Goal: Communication & Community: Answer question/provide support

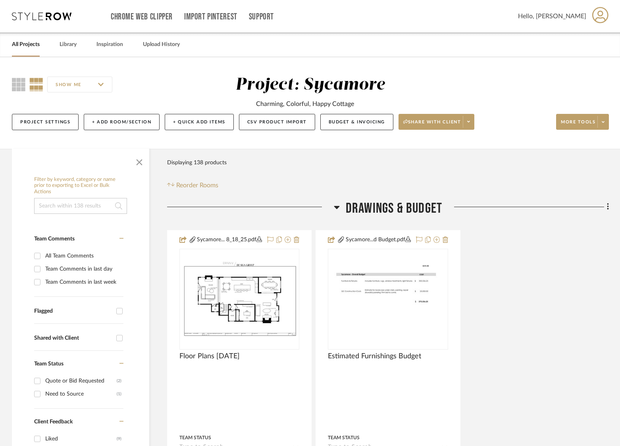
click at [394, 203] on span "Drawings & Budget" at bounding box center [394, 208] width 97 height 17
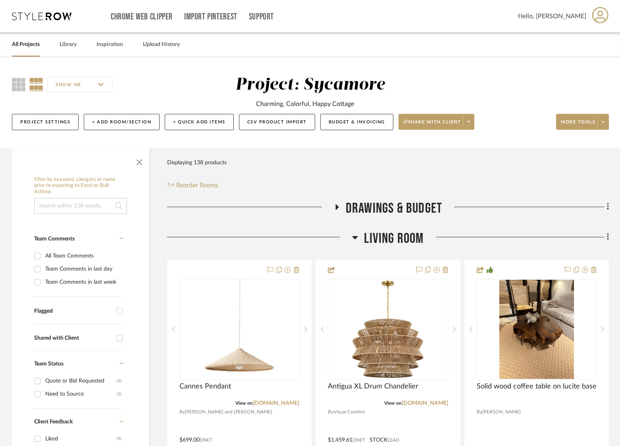
click at [396, 237] on span "Living Room" at bounding box center [394, 238] width 60 height 17
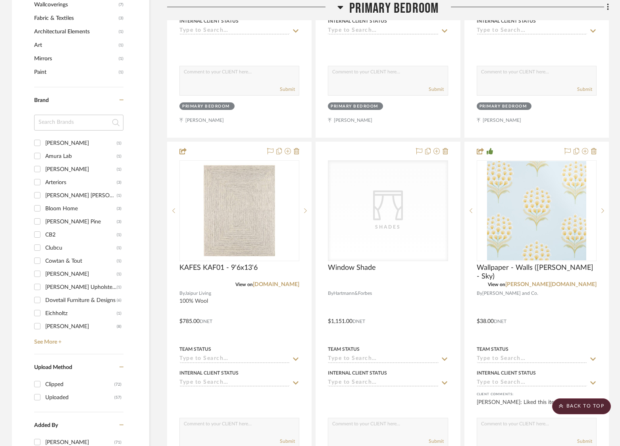
scroll to position [963, 0]
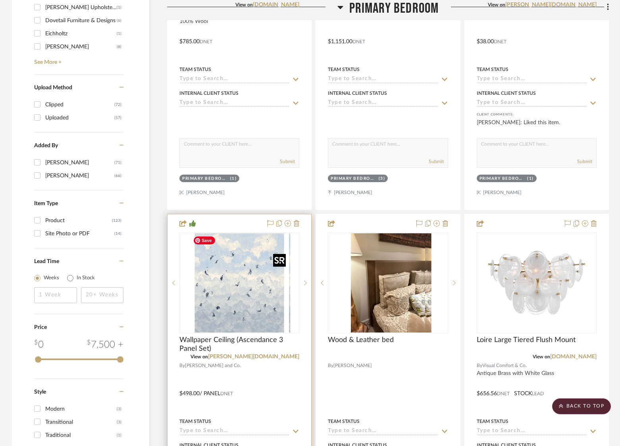
click at [250, 288] on div at bounding box center [240, 283] width 120 height 101
click at [242, 303] on img "0" at bounding box center [239, 283] width 99 height 99
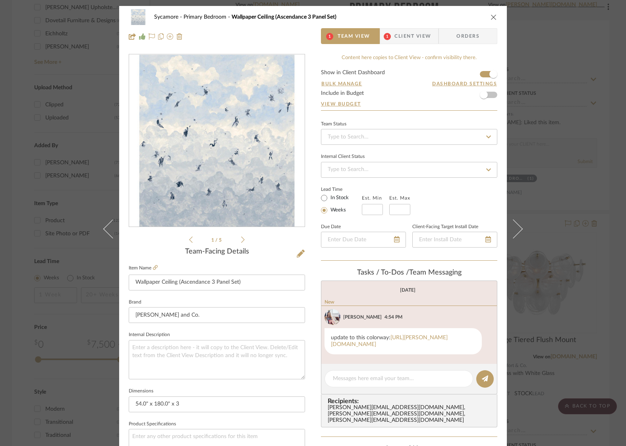
scroll to position [48, 0]
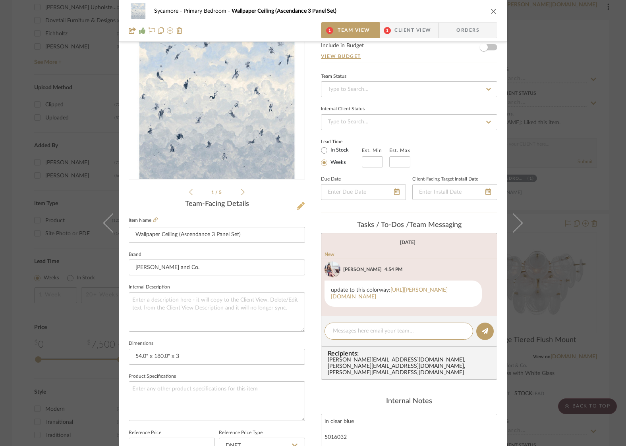
click at [297, 206] on icon at bounding box center [301, 206] width 8 height 8
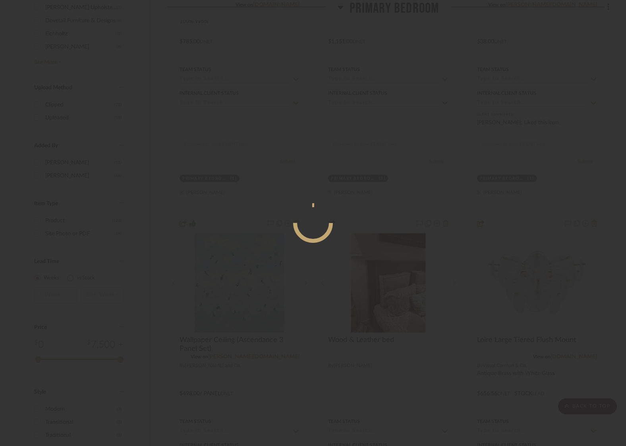
scroll to position [0, 0]
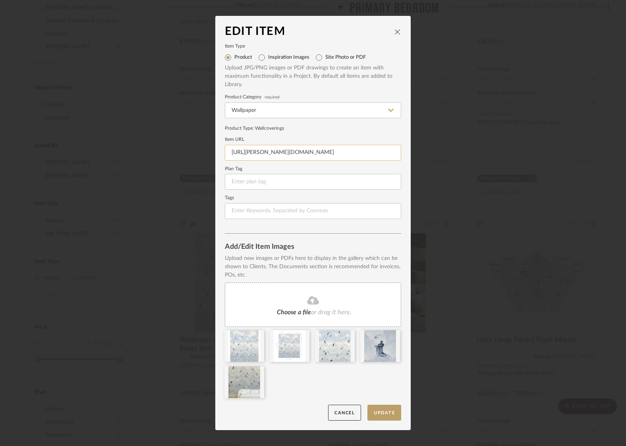
click at [309, 149] on input "https://schumacher.com/catalog/products/5016032" at bounding box center [313, 153] width 176 height 16
paste input "1"
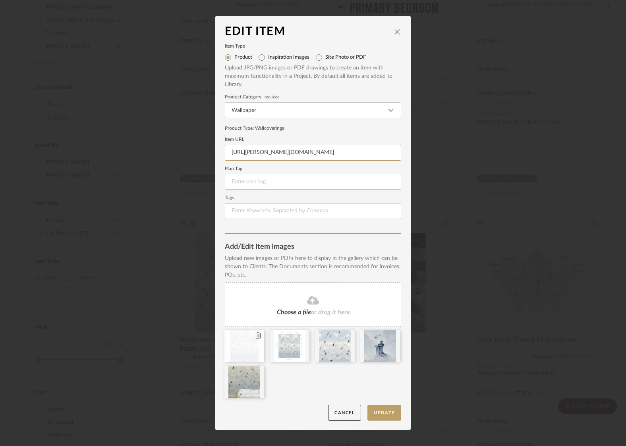
click at [255, 335] on icon at bounding box center [258, 335] width 6 height 6
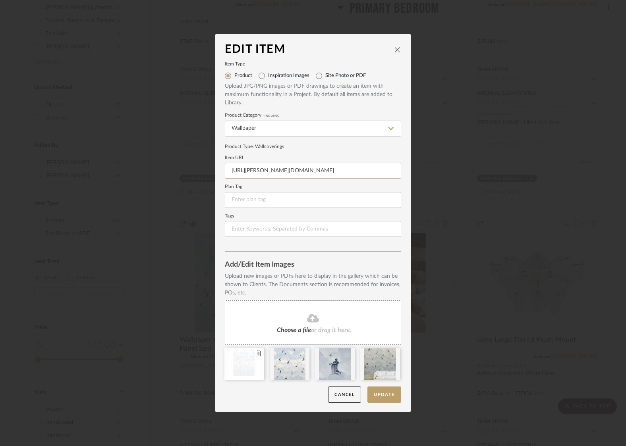
click at [256, 355] on icon at bounding box center [258, 353] width 6 height 6
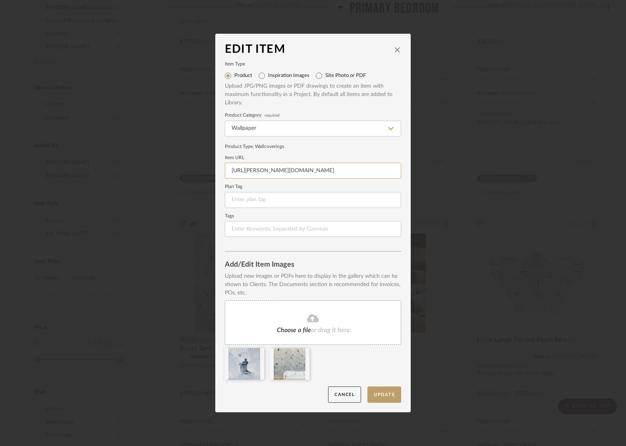
click at [0, 0] on icon at bounding box center [0, 0] width 0 height 0
click at [256, 355] on icon at bounding box center [258, 353] width 6 height 6
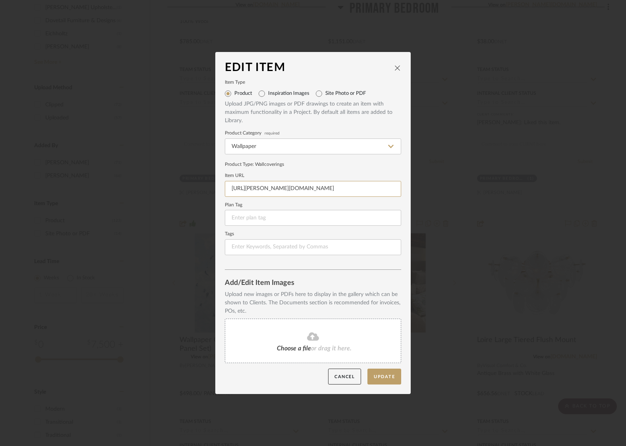
type input "https://schumacher.com/catalog/products/5016031"
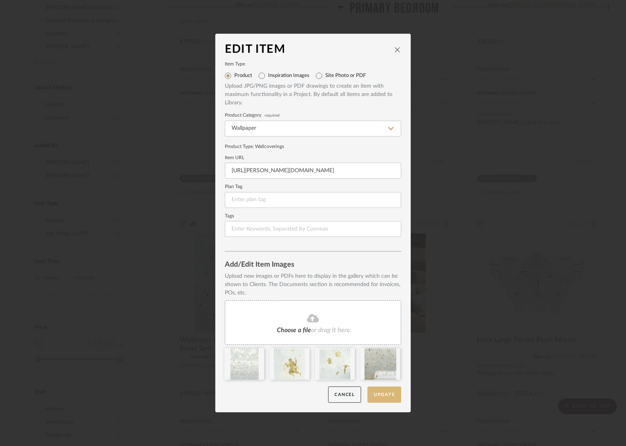
click at [379, 397] on button "Update" at bounding box center [384, 395] width 34 height 16
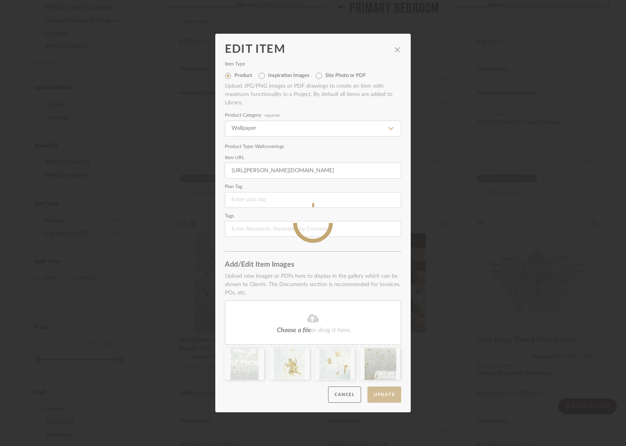
drag, startPoint x: 608, startPoint y: 91, endPoint x: 619, endPoint y: 92, distance: 11.2
click at [608, 91] on div "Edit Item Item Type Product Inspiration Images Site Photo or PDF Upload JPG/PNG…" at bounding box center [313, 223] width 626 height 446
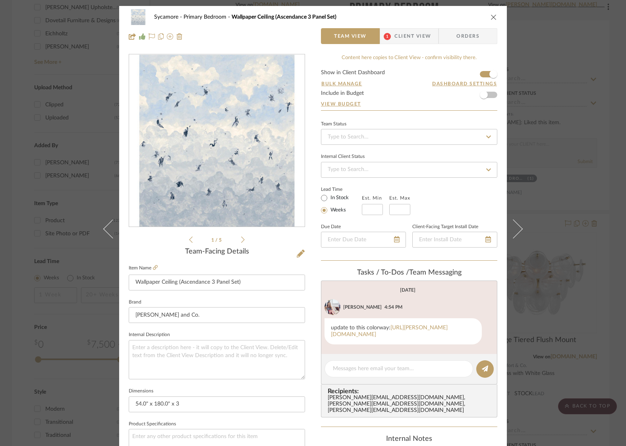
scroll to position [46, 0]
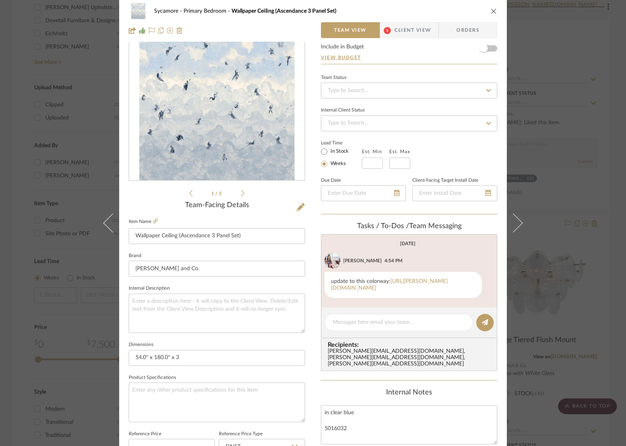
click at [491, 10] on icon "close" at bounding box center [494, 11] width 6 height 6
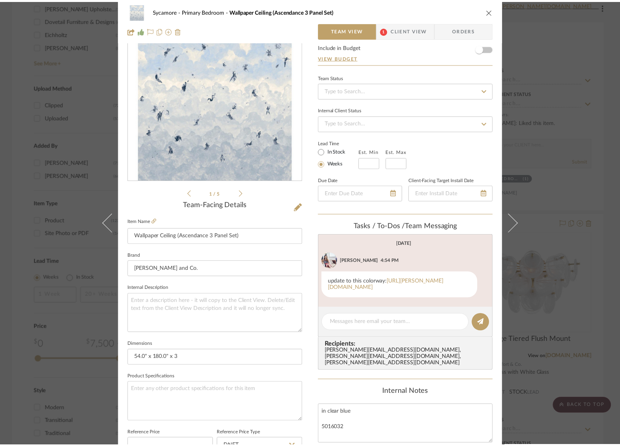
scroll to position [963, 0]
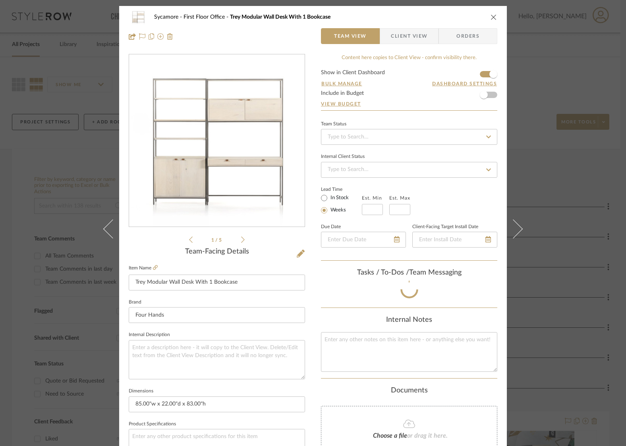
scroll to position [45, 0]
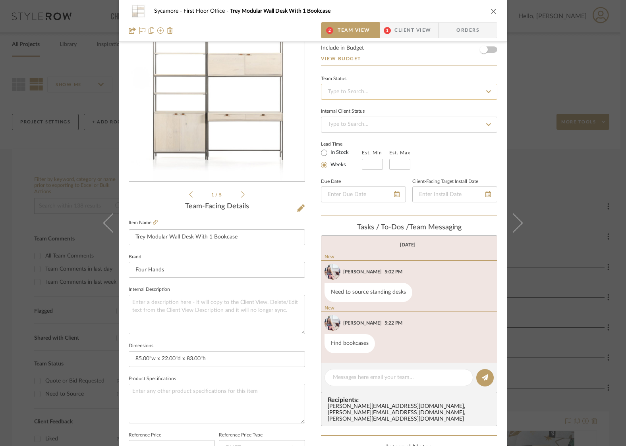
click at [409, 95] on input at bounding box center [409, 92] width 176 height 16
type input "need to"
click at [364, 113] on span "Need to Source" at bounding box center [345, 113] width 39 height 6
type input "8/26/2025"
type input "Need to Source"
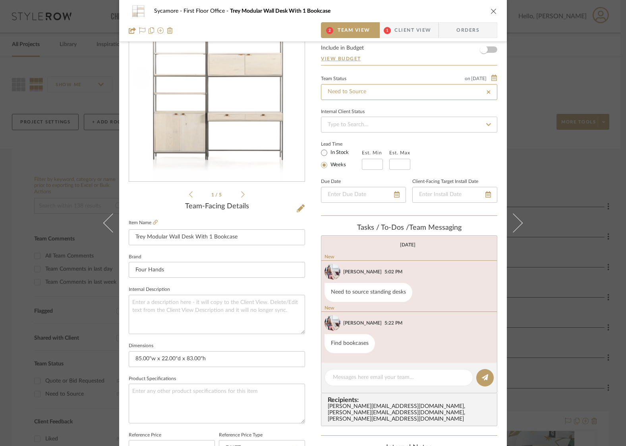
type input "8/26/2025"
type input "Need to Source"
click at [420, 10] on div "Sycamore First Floor Office Trey Modular Wall Desk With 1 Bookcase" at bounding box center [319, 11] width 330 height 6
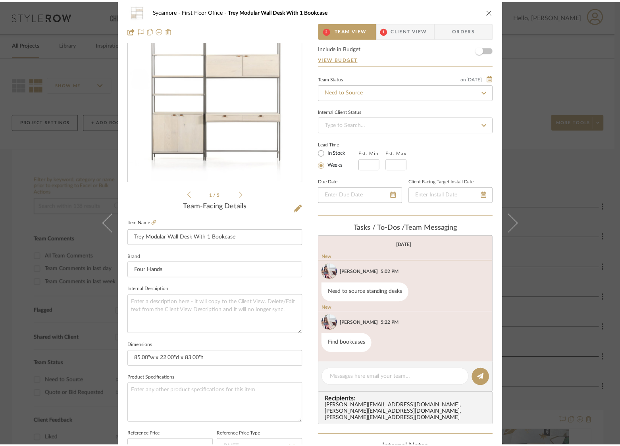
scroll to position [0, 0]
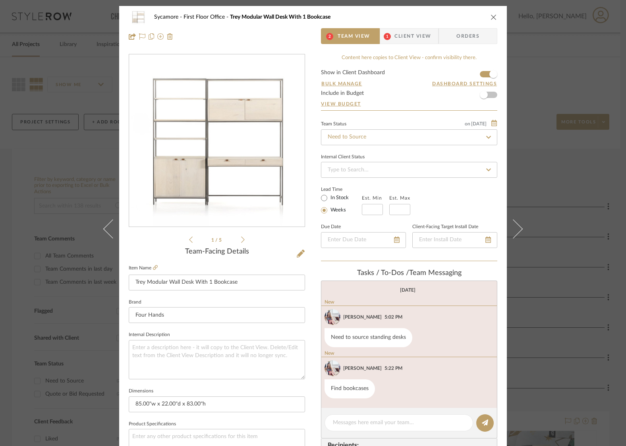
click at [493, 15] on icon "close" at bounding box center [494, 17] width 6 height 6
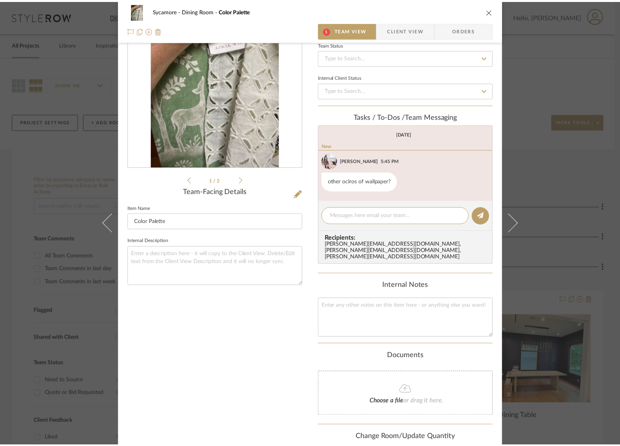
scroll to position [59, 0]
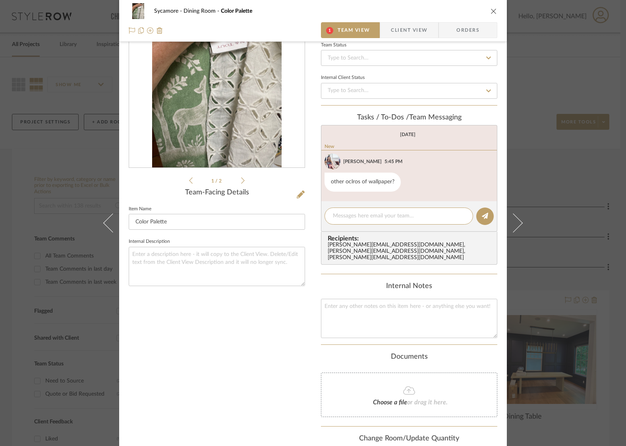
drag, startPoint x: 246, startPoint y: 180, endPoint x: 242, endPoint y: 180, distance: 4.0
click at [246, 180] on div "1 / 2" at bounding box center [217, 90] width 176 height 191
click at [241, 179] on icon at bounding box center [243, 180] width 4 height 7
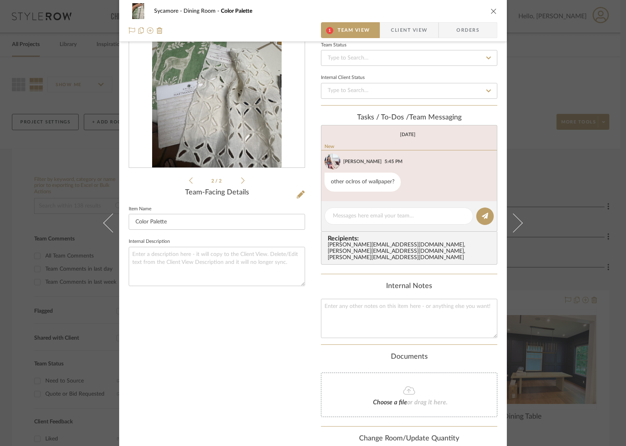
click at [491, 11] on icon "close" at bounding box center [494, 11] width 6 height 6
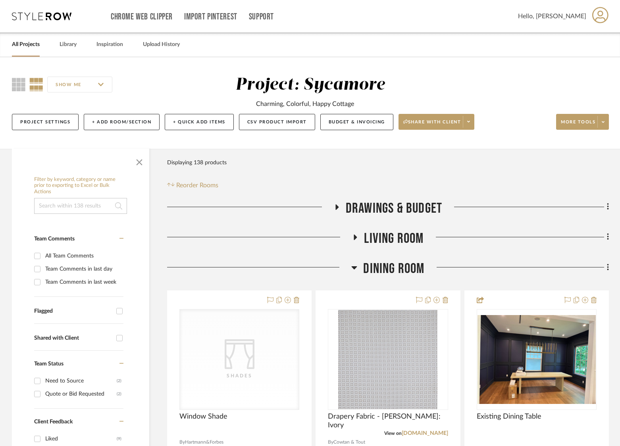
click at [417, 266] on span "Dining Room" at bounding box center [393, 269] width 61 height 17
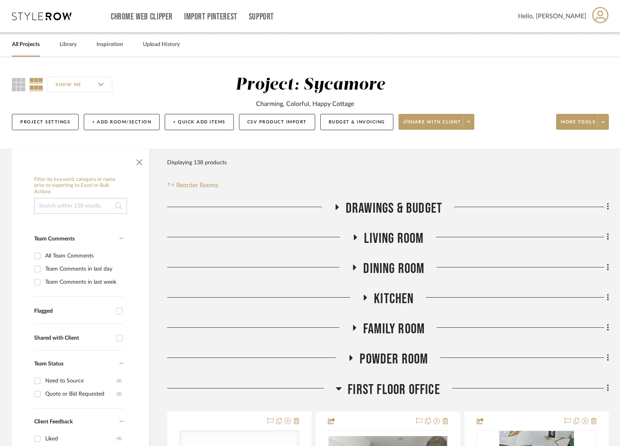
click at [416, 265] on span "Dining Room" at bounding box center [393, 269] width 61 height 17
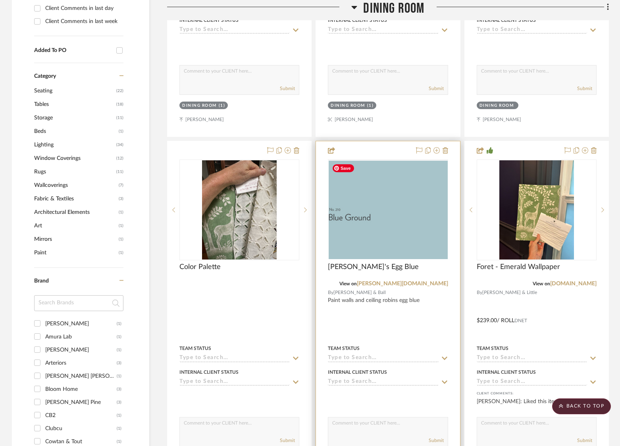
scroll to position [543, 0]
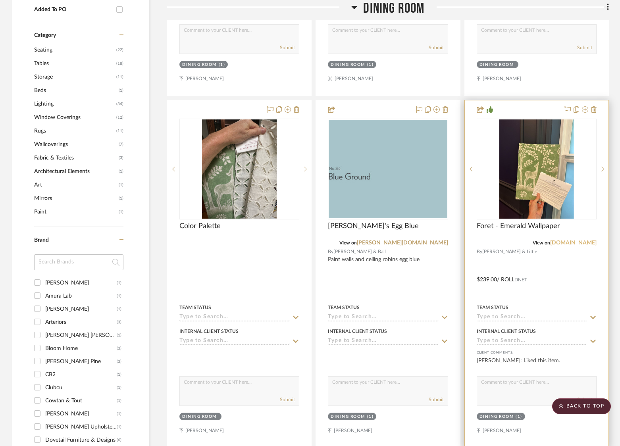
click at [573, 244] on link "osborneandlittle.com" at bounding box center [574, 243] width 46 height 6
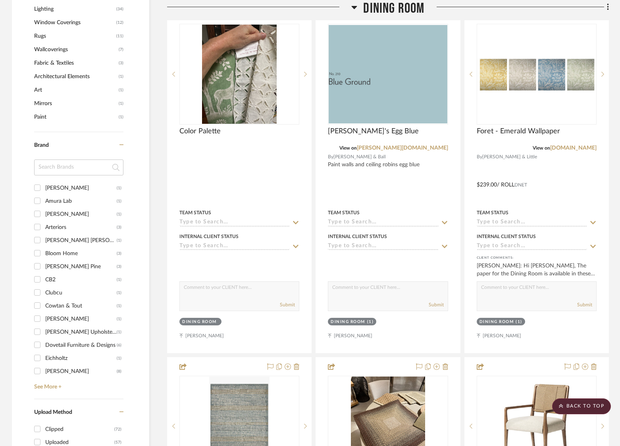
scroll to position [643, 0]
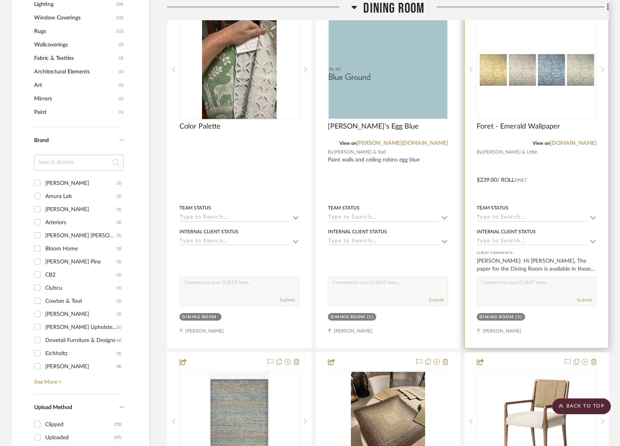
click at [0, 0] on img at bounding box center [0, 0] width 0 height 0
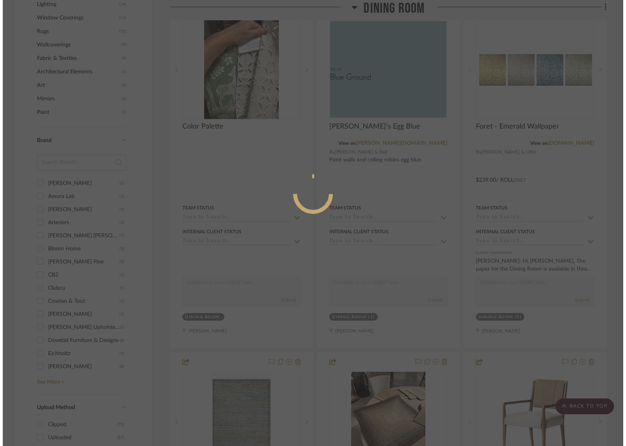
scroll to position [0, 0]
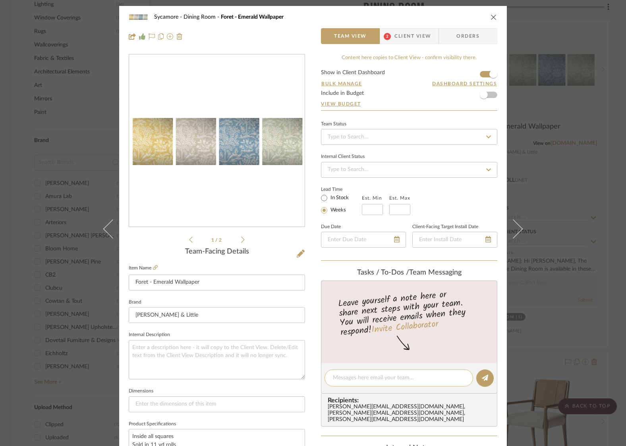
click at [346, 381] on textarea at bounding box center [399, 378] width 132 height 8
type textarea "requested other colorways to CW!"
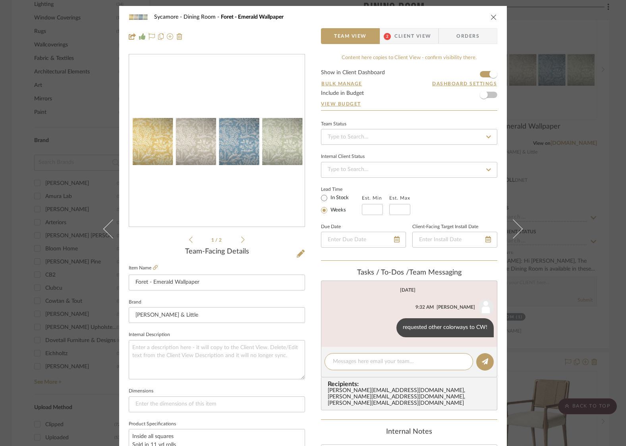
click at [418, 33] on span "Client View" at bounding box center [412, 36] width 37 height 16
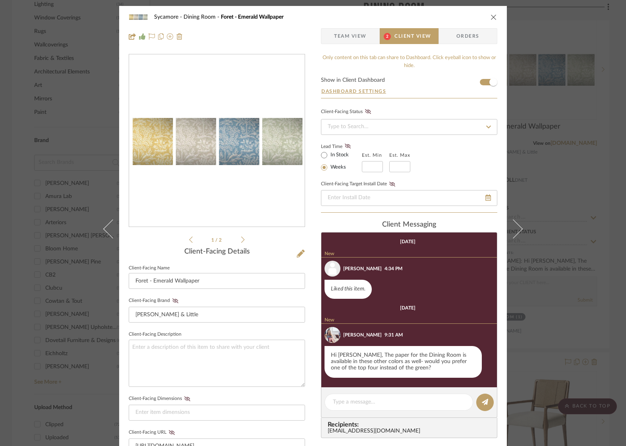
scroll to position [47, 0]
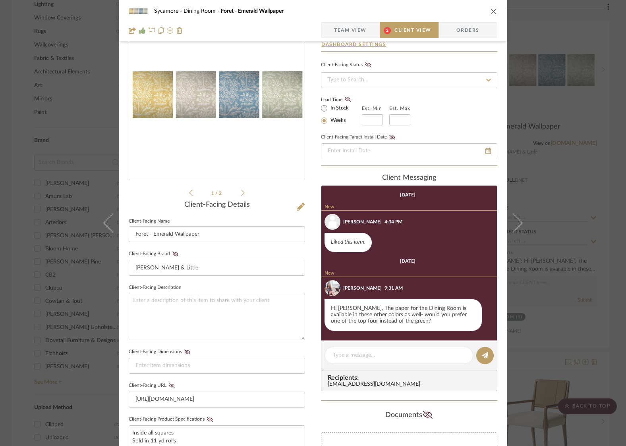
drag, startPoint x: 491, startPoint y: 9, endPoint x: 509, endPoint y: 1, distance: 20.3
click at [491, 9] on icon "close" at bounding box center [494, 11] width 6 height 6
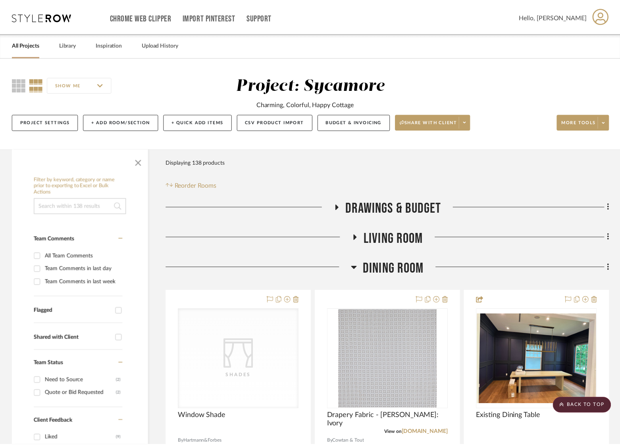
scroll to position [643, 0]
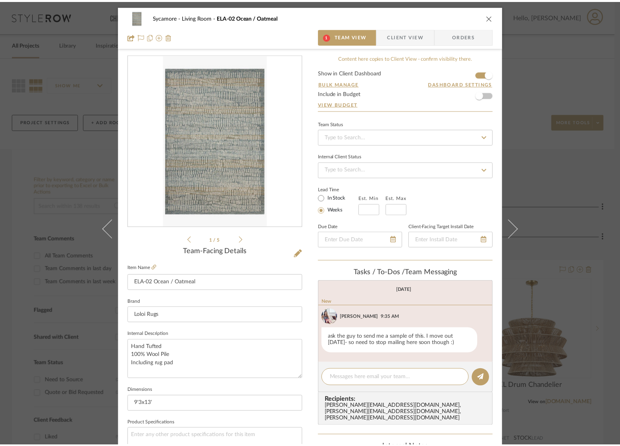
scroll to position [48, 0]
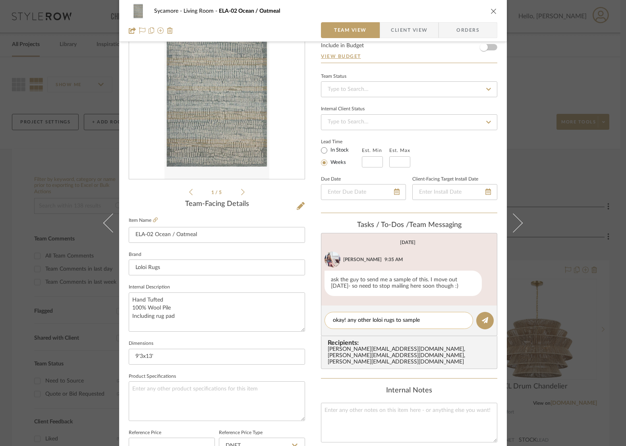
type textarea "okay! any other loloi rugs to sample?"
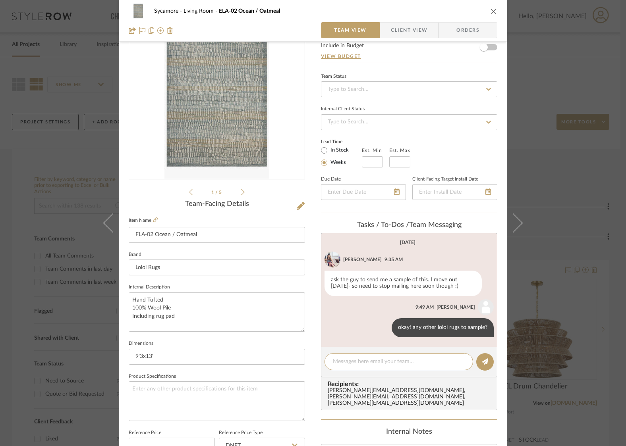
click at [491, 8] on icon "close" at bounding box center [494, 11] width 6 height 6
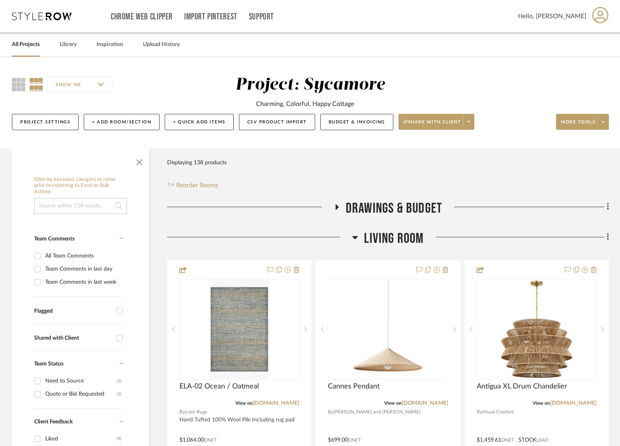
scroll to position [409, 0]
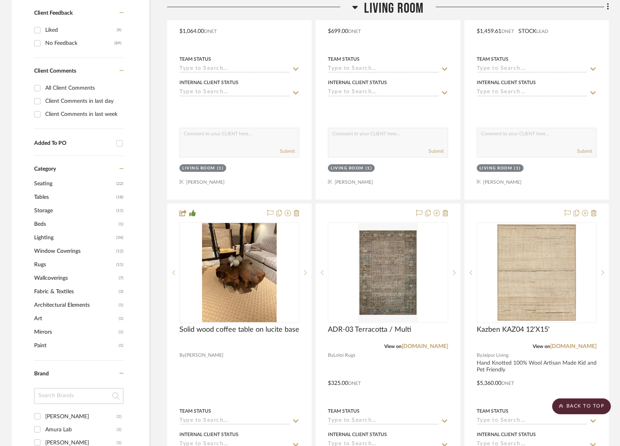
click at [42, 265] on span "Rugs" at bounding box center [74, 265] width 80 height 14
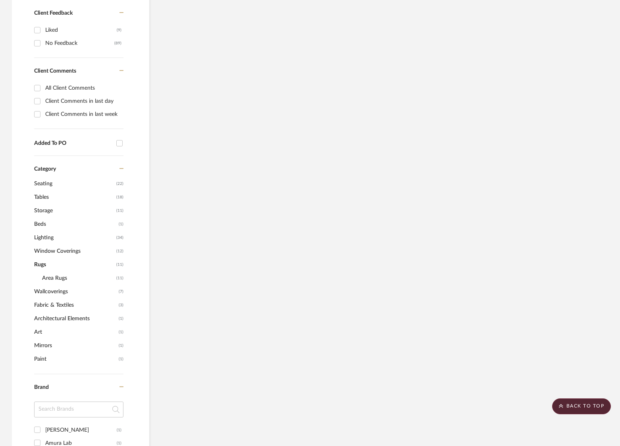
scroll to position [351, 0]
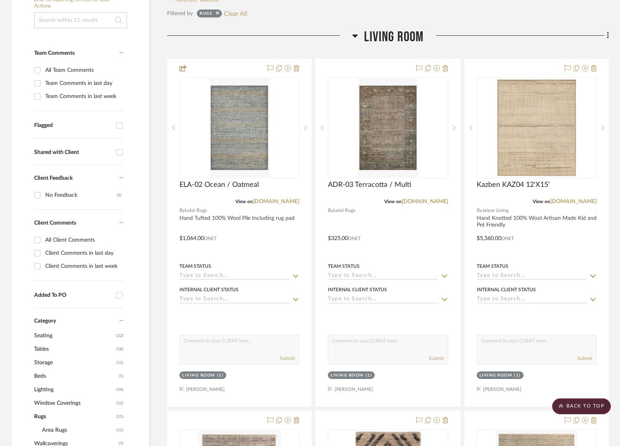
scroll to position [186, 0]
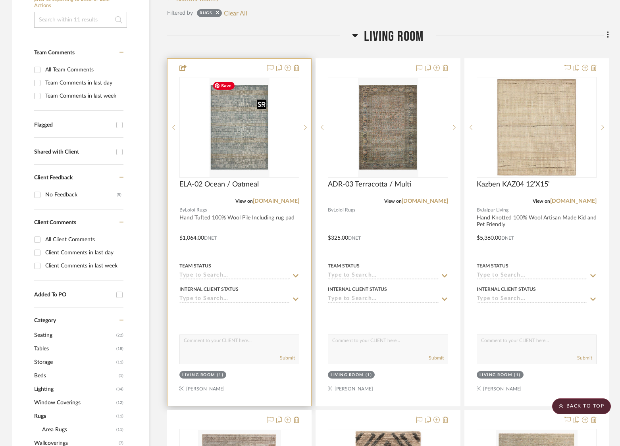
click at [244, 147] on img "0" at bounding box center [239, 127] width 60 height 99
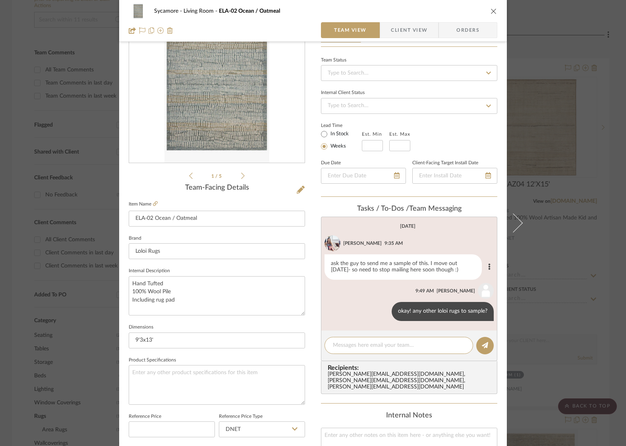
scroll to position [64, 0]
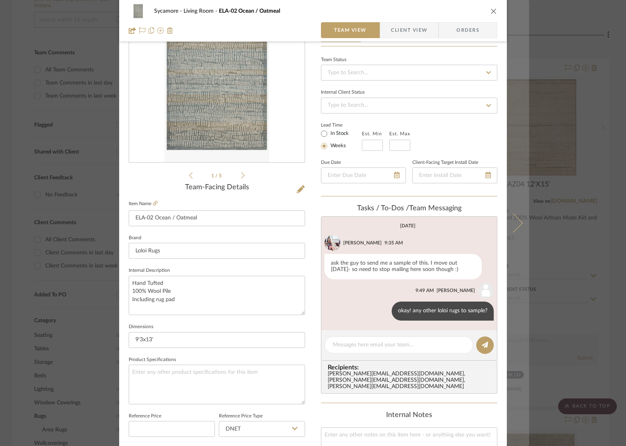
click at [513, 215] on button at bounding box center [518, 223] width 22 height 446
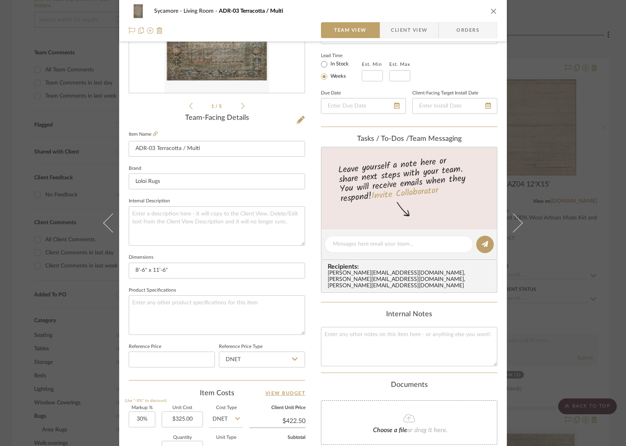
scroll to position [230, 0]
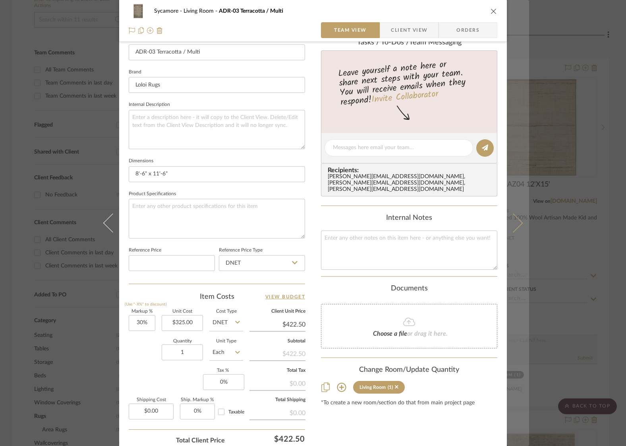
click at [516, 229] on button at bounding box center [518, 223] width 22 height 446
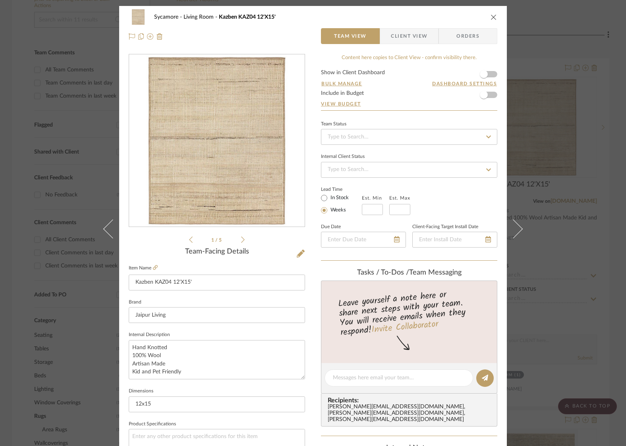
click at [516, 229] on icon at bounding box center [513, 229] width 19 height 19
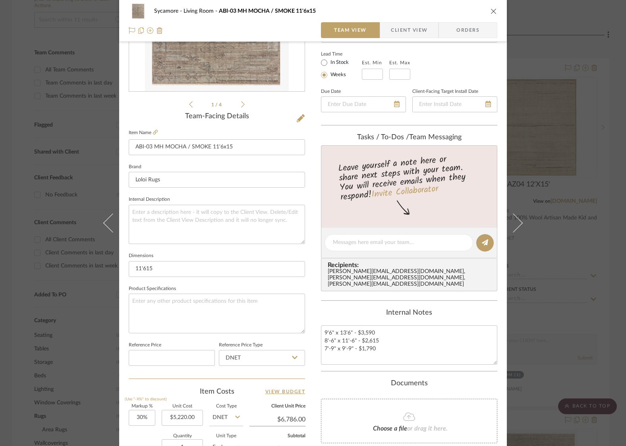
scroll to position [3, 0]
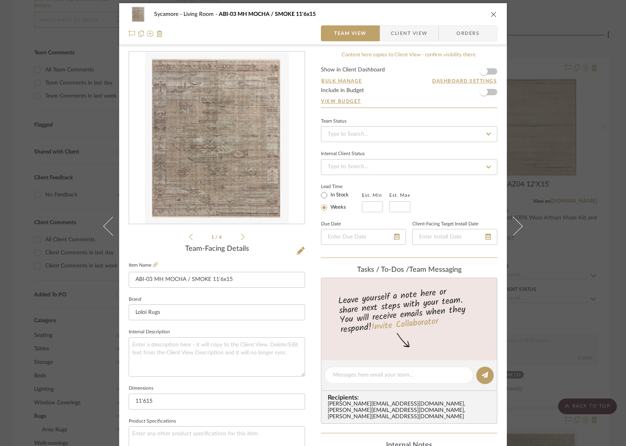
click at [415, 25] on span "Client View" at bounding box center [409, 33] width 37 height 16
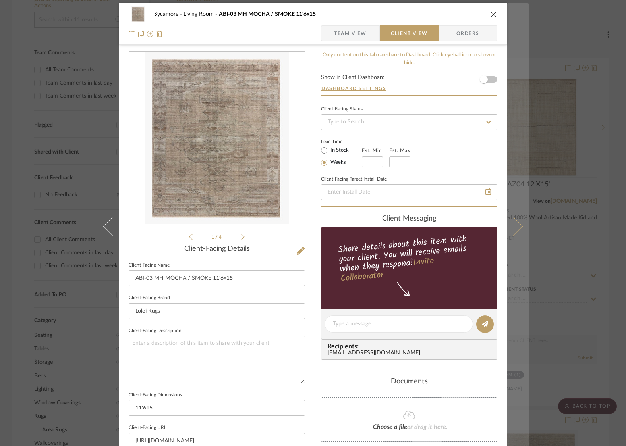
click at [510, 226] on icon at bounding box center [513, 226] width 19 height 19
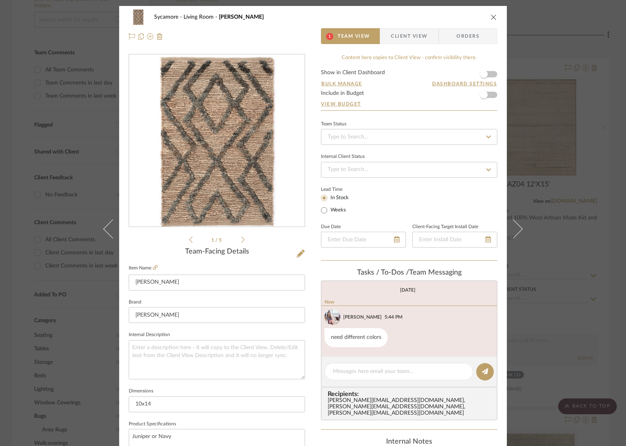
click at [237, 242] on li "1 / 5" at bounding box center [217, 240] width 48 height 10
click at [241, 241] on icon at bounding box center [243, 240] width 4 height 6
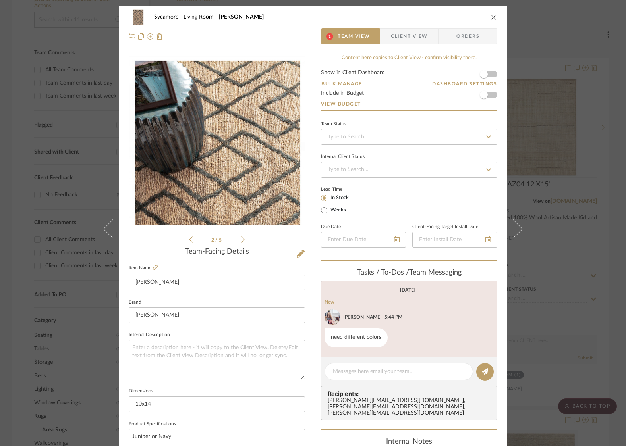
click at [241, 240] on icon at bounding box center [243, 240] width 4 height 6
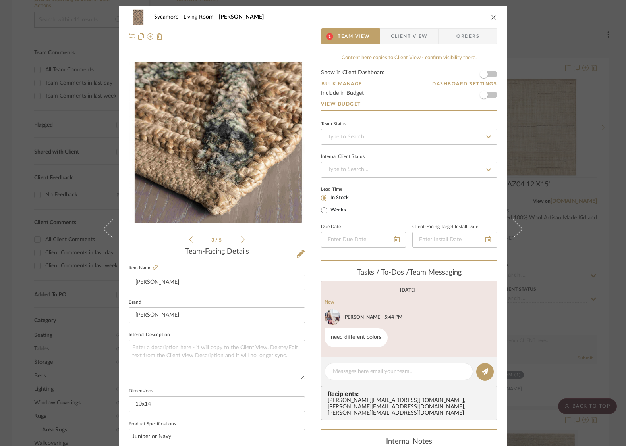
click at [241, 240] on icon at bounding box center [243, 240] width 4 height 6
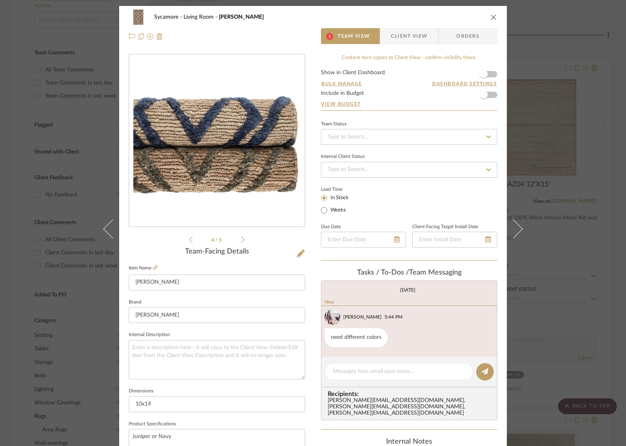
click at [241, 240] on icon at bounding box center [243, 240] width 4 height 6
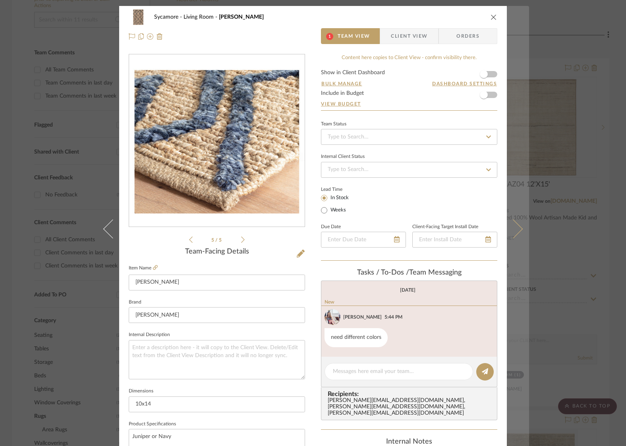
click at [513, 234] on icon at bounding box center [513, 229] width 19 height 19
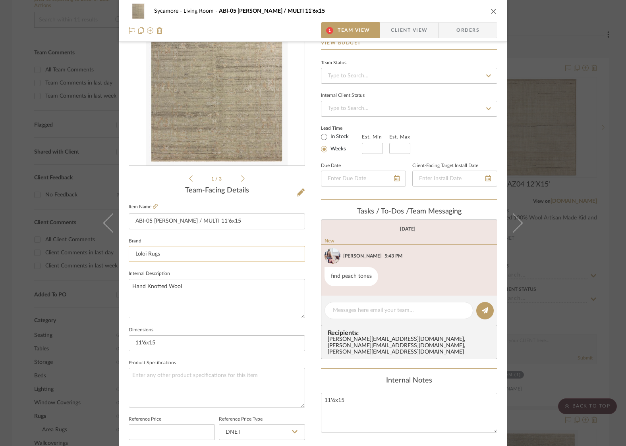
scroll to position [70, 0]
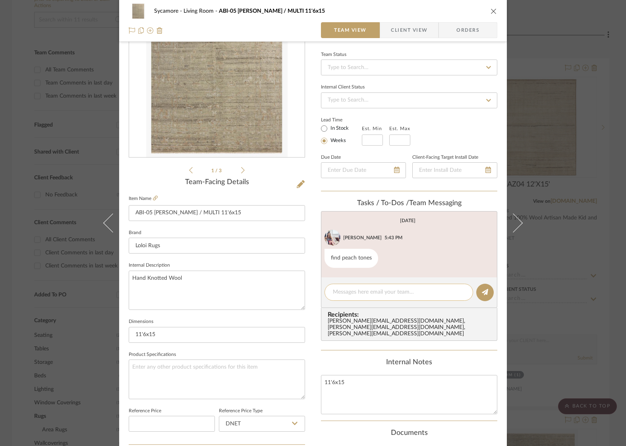
click at [379, 291] on textarea at bounding box center [399, 292] width 132 height 8
paste textarea "[URL][DOMAIN_NAME][PERSON_NAME]"
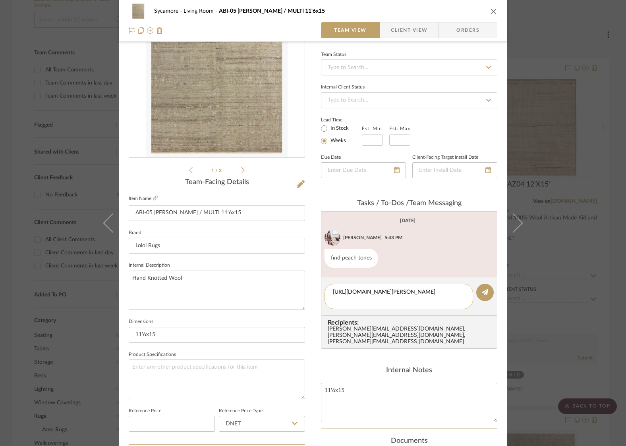
scroll to position [0, 0]
type textarea "[URL][DOMAIN_NAME][PERSON_NAME]"
click at [488, 294] on button at bounding box center [484, 292] width 17 height 17
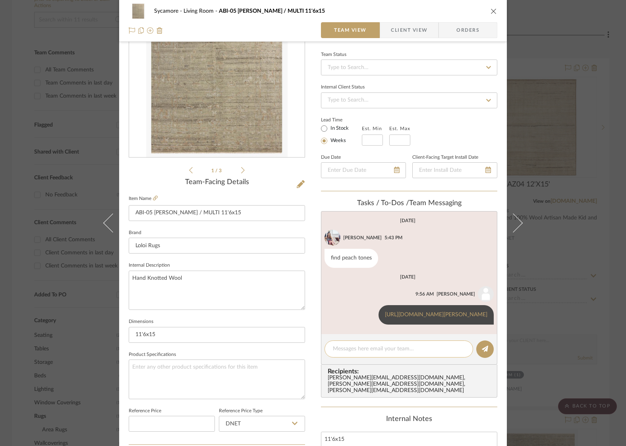
drag, startPoint x: 375, startPoint y: 361, endPoint x: 407, endPoint y: 356, distance: 32.5
click at [375, 358] on div at bounding box center [399, 349] width 149 height 17
paste textarea "[URL][DOMAIN_NAME]"
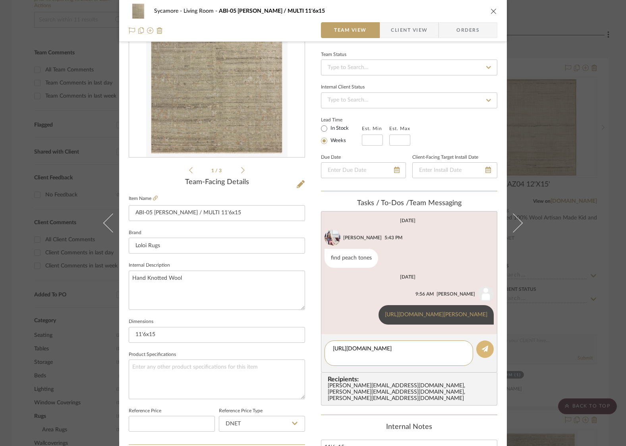
type textarea "[URL][DOMAIN_NAME]"
click at [482, 352] on icon at bounding box center [485, 349] width 6 height 6
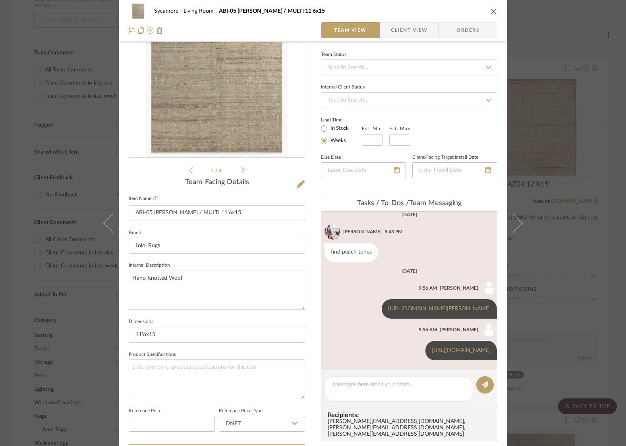
scroll to position [13, 0]
click at [409, 384] on textarea at bounding box center [399, 389] width 132 height 17
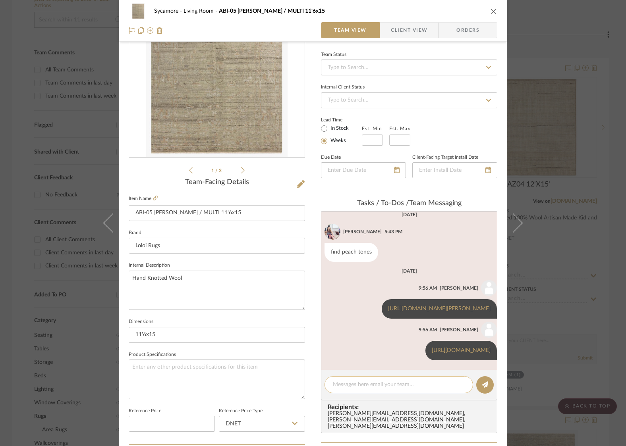
paste textarea "[URL][DOMAIN_NAME]"
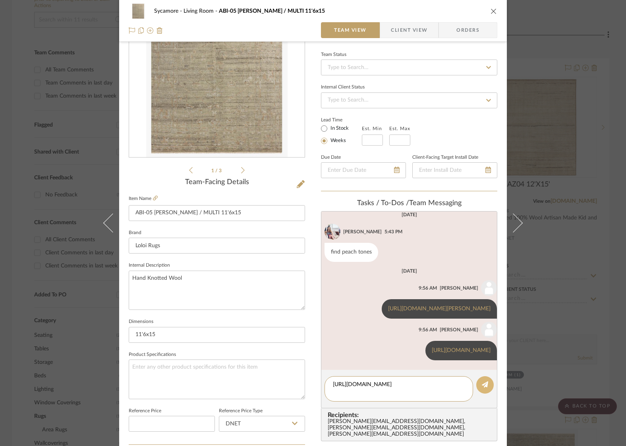
type textarea "[URL][DOMAIN_NAME]"
drag, startPoint x: 480, startPoint y: 387, endPoint x: 481, endPoint y: 311, distance: 76.3
click at [482, 387] on icon at bounding box center [485, 385] width 6 height 6
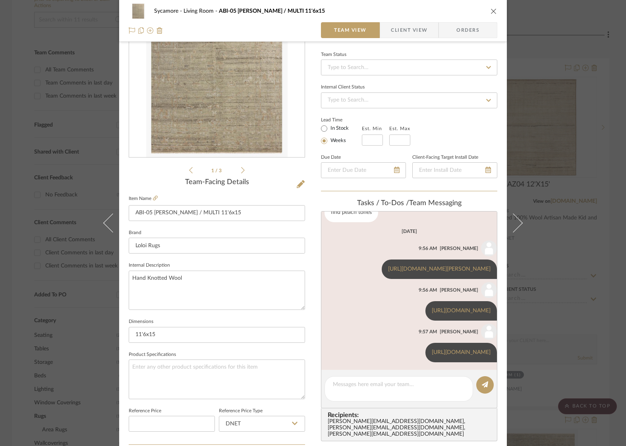
scroll to position [55, 0]
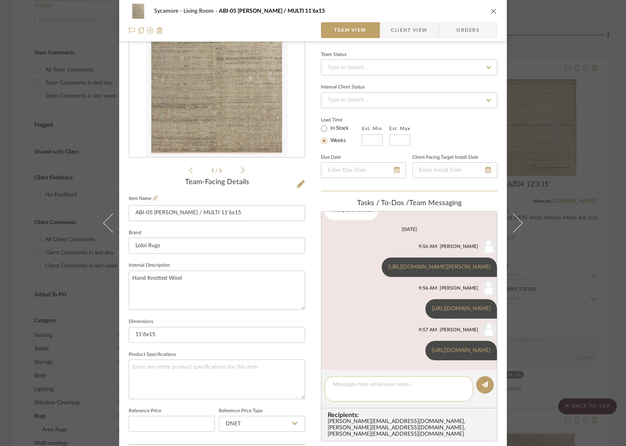
click at [394, 388] on textarea at bounding box center [399, 389] width 132 height 17
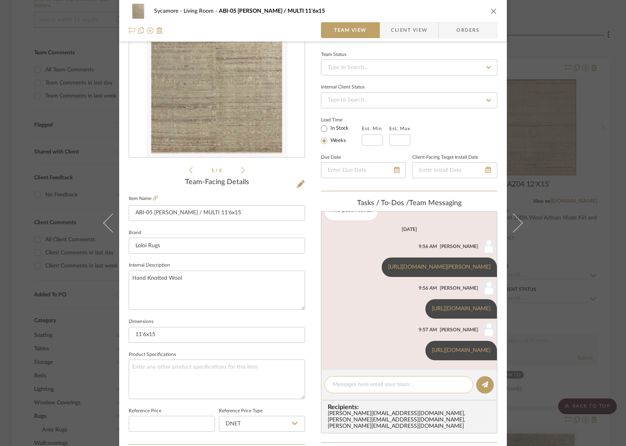
paste textarea "https://www.loloirugs.com/products/her-01-clay-natural"
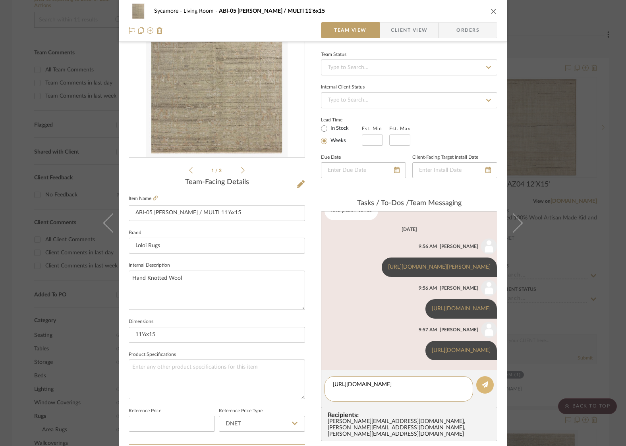
type textarea "https://www.loloirugs.com/products/her-01-clay-natural"
click at [486, 390] on button at bounding box center [484, 385] width 17 height 17
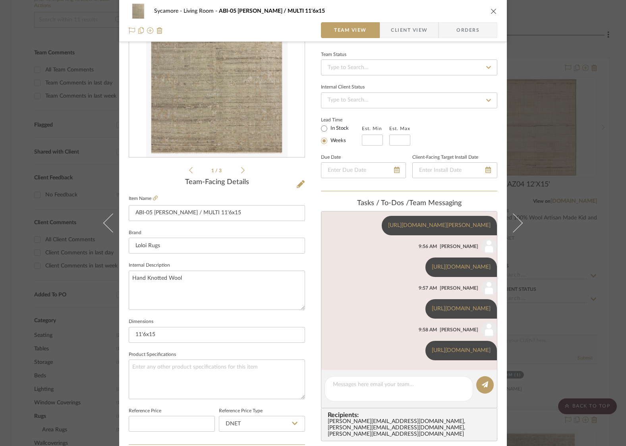
scroll to position [97, 0]
click at [398, 384] on textarea at bounding box center [399, 389] width 132 height 17
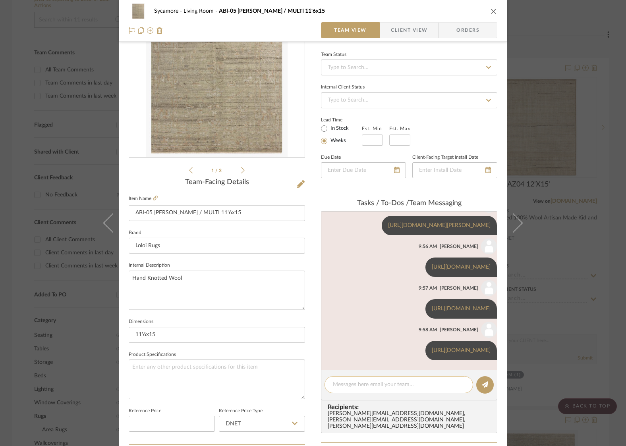
paste textarea "https://www.loloirugs.com/products/mlo-02-peach-pebble"
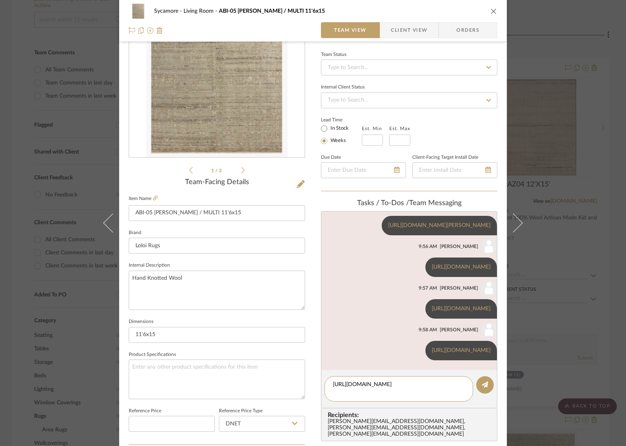
type textarea "[URL][DOMAIN_NAME]"
click at [475, 390] on editor-of-message "[URL][DOMAIN_NAME]" at bounding box center [409, 389] width 176 height 39
drag, startPoint x: 481, startPoint y: 390, endPoint x: 476, endPoint y: 285, distance: 104.6
click at [481, 389] on button at bounding box center [484, 385] width 17 height 17
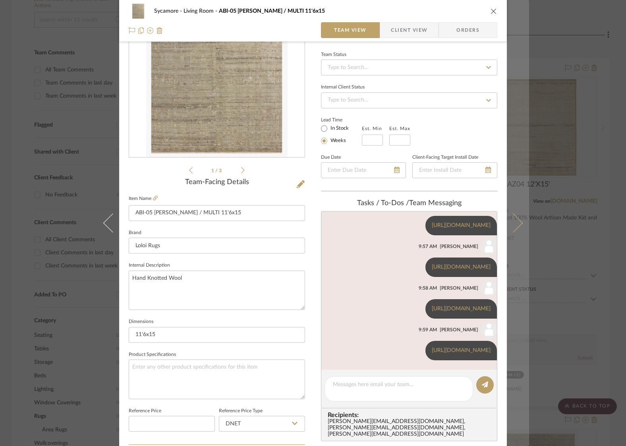
scroll to position [138, 0]
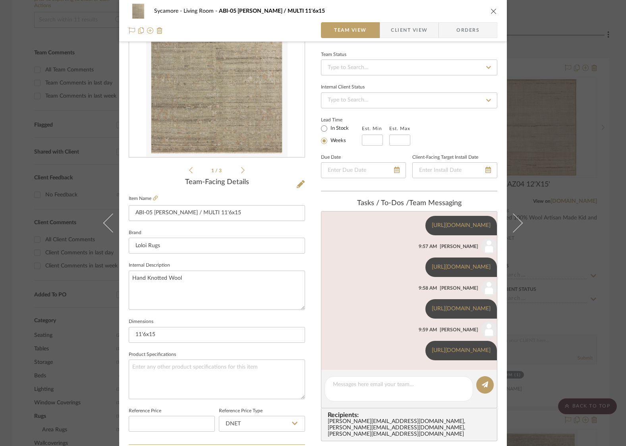
click at [491, 13] on icon "close" at bounding box center [494, 11] width 6 height 6
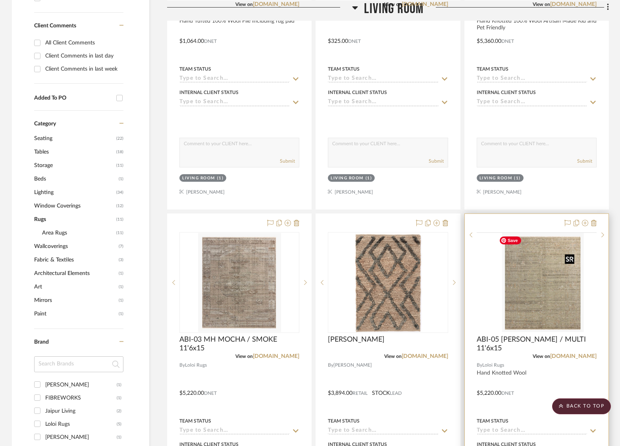
scroll to position [578, 0]
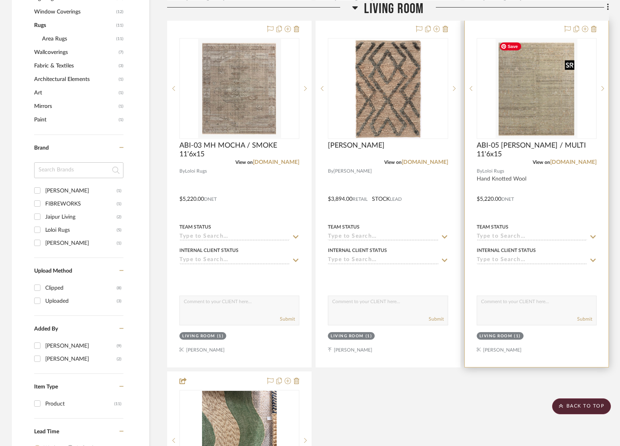
click at [550, 102] on img "0" at bounding box center [537, 88] width 82 height 99
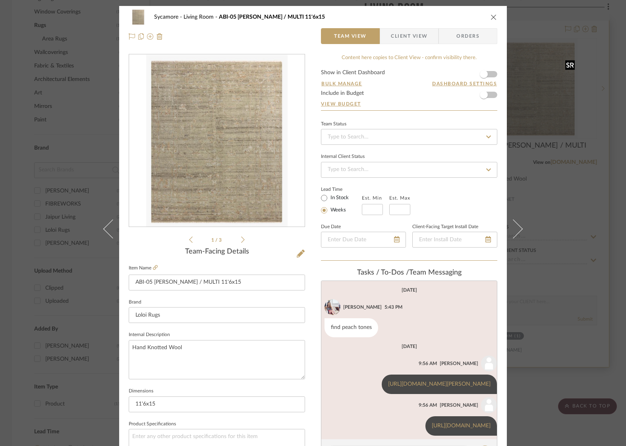
scroll to position [138, 0]
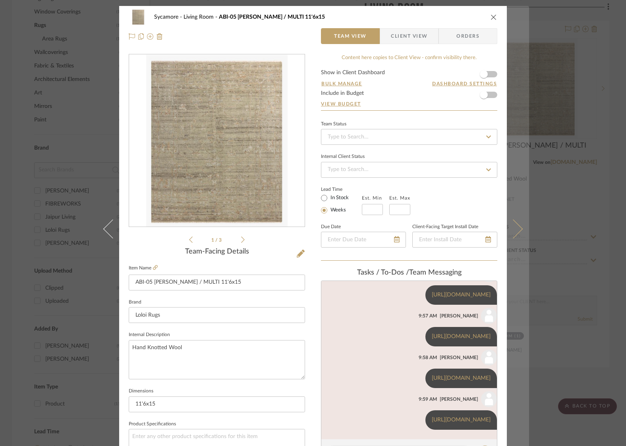
click at [523, 219] on button at bounding box center [518, 229] width 22 height 446
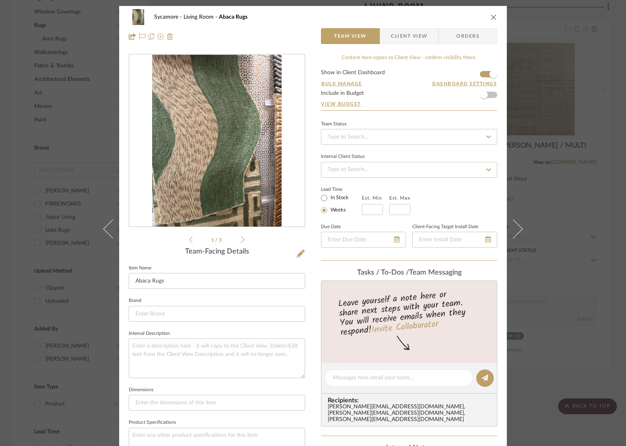
click at [241, 240] on icon at bounding box center [243, 239] width 4 height 7
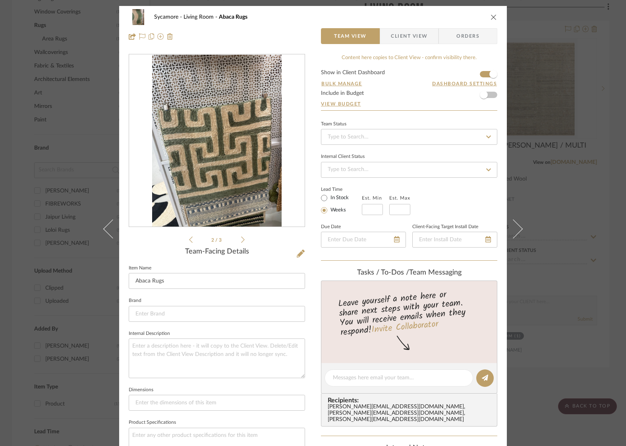
click at [241, 240] on icon at bounding box center [243, 239] width 4 height 7
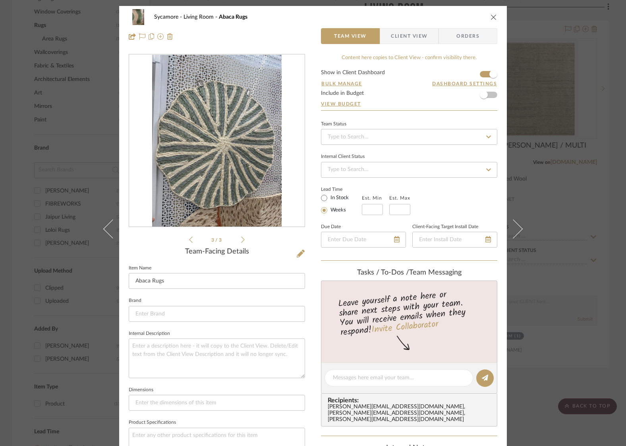
click at [490, 14] on button "close" at bounding box center [493, 17] width 7 height 7
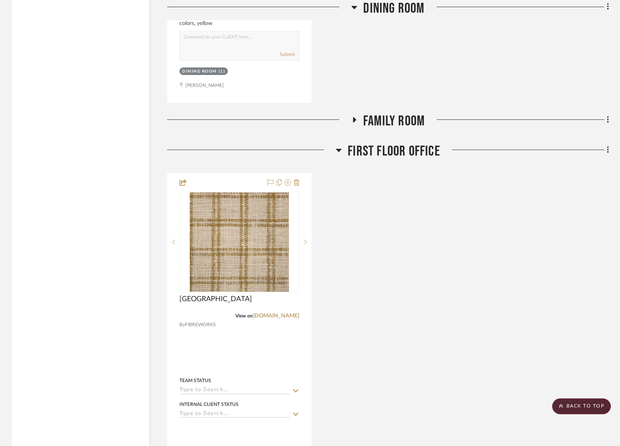
scroll to position [1734, 0]
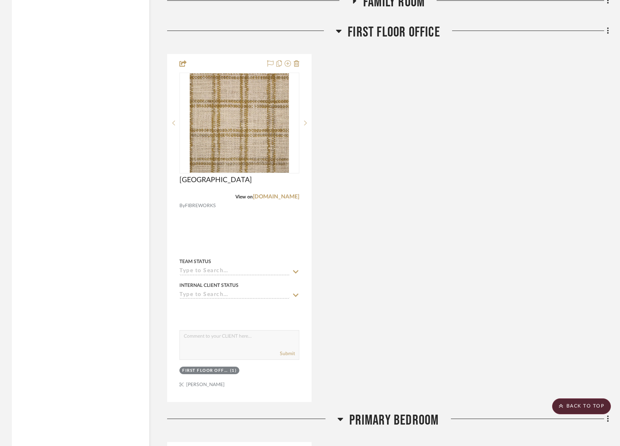
click at [401, 10] on div "Family Room" at bounding box center [388, 4] width 442 height 20
click at [403, 6] on span "Family Room" at bounding box center [394, 2] width 62 height 17
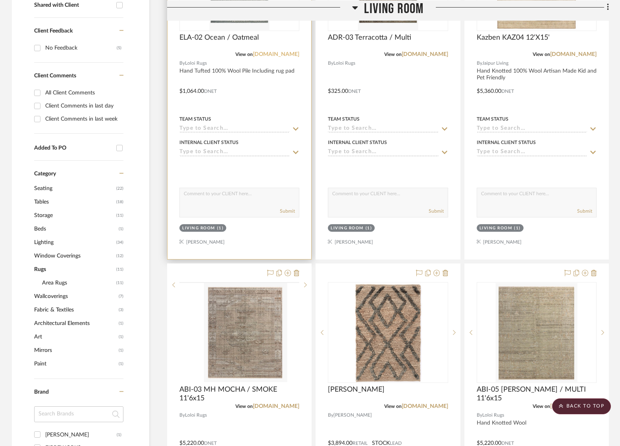
scroll to position [218, 0]
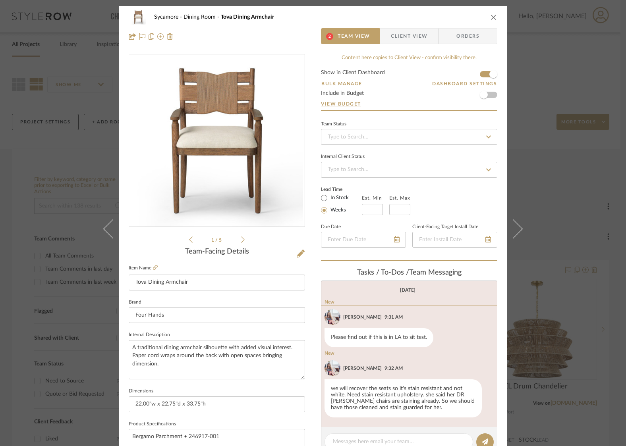
scroll to position [113, 0]
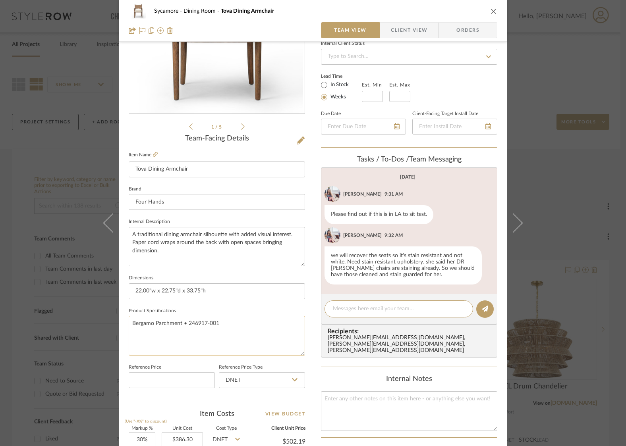
click at [206, 327] on textarea "Bergamo Parchment • 246917-001" at bounding box center [217, 335] width 176 height 39
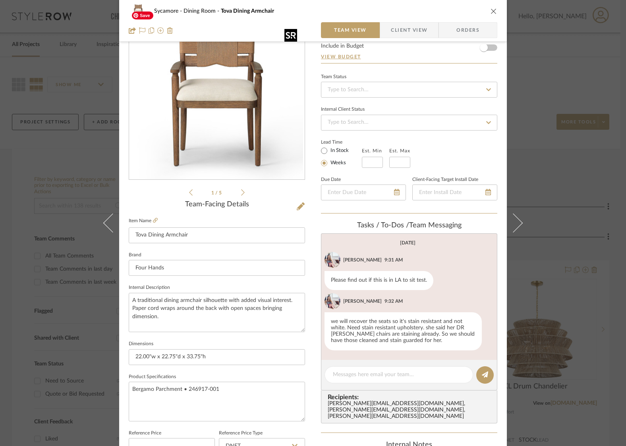
click at [228, 116] on img "0" at bounding box center [217, 94] width 172 height 172
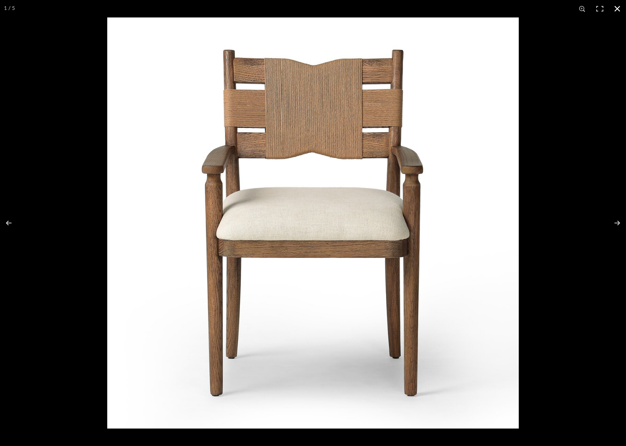
click at [613, 9] on button at bounding box center [616, 8] width 17 height 17
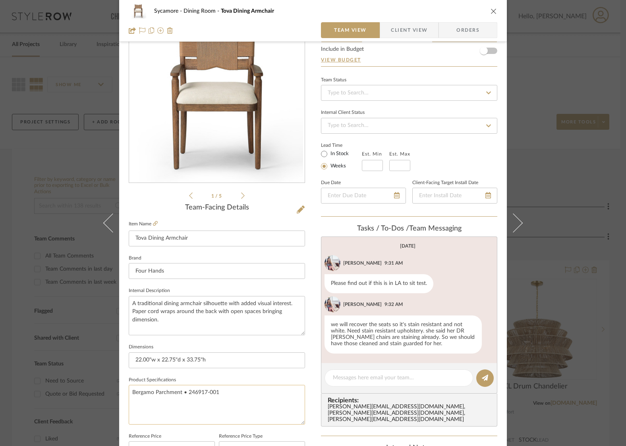
scroll to position [45, 0]
click at [224, 396] on textarea "Bergamo Parchment • 246917-001" at bounding box center [217, 403] width 176 height 39
drag, startPoint x: 224, startPoint y: 391, endPoint x: 186, endPoint y: 394, distance: 38.7
click at [186, 394] on textarea "Bergamo Parchment • 246917-001" at bounding box center [217, 403] width 176 height 39
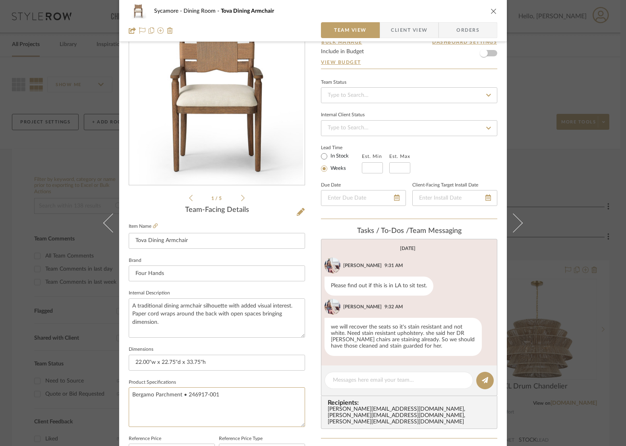
scroll to position [42, 0]
click at [491, 10] on icon "close" at bounding box center [494, 11] width 6 height 6
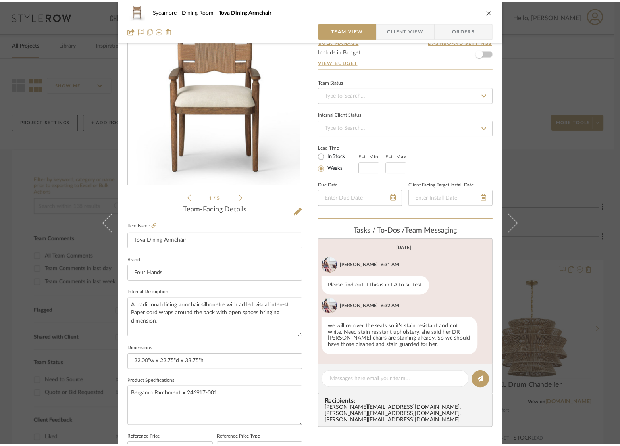
scroll to position [43, 0]
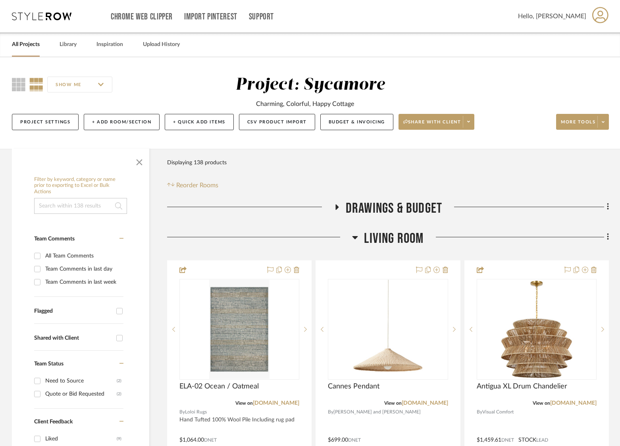
click at [387, 234] on span "Living Room" at bounding box center [394, 238] width 60 height 17
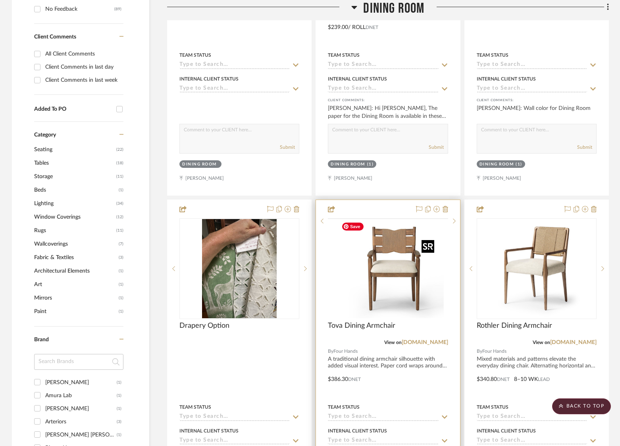
scroll to position [530, 0]
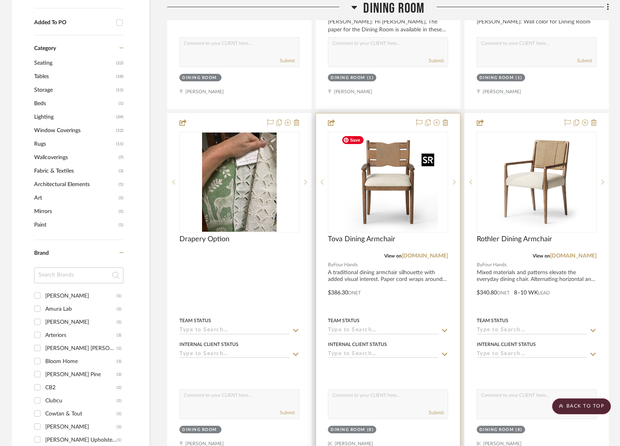
click at [381, 204] on img "0" at bounding box center [387, 182] width 99 height 99
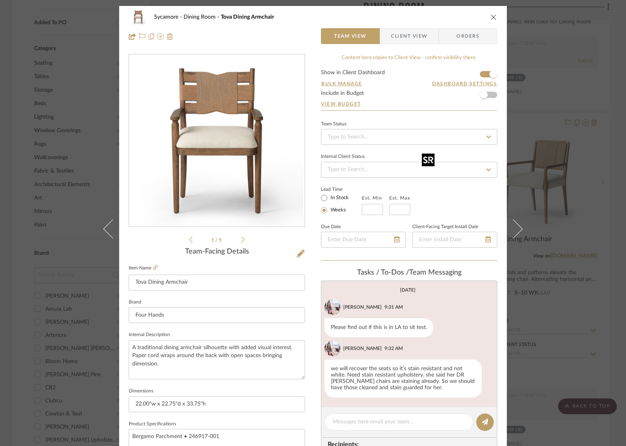
scroll to position [25, 0]
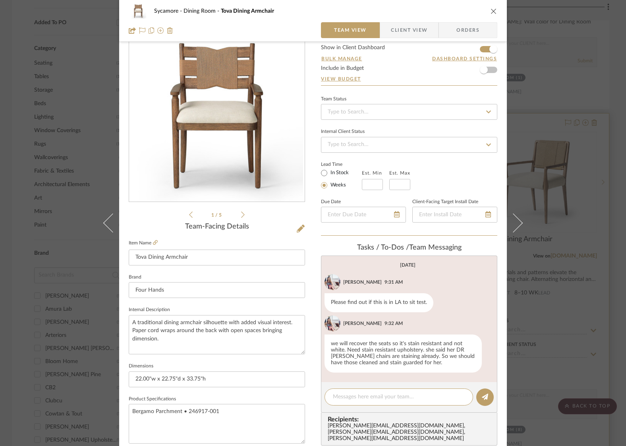
drag, startPoint x: 491, startPoint y: 9, endPoint x: 525, endPoint y: 170, distance: 164.8
click at [491, 9] on icon "close" at bounding box center [494, 11] width 6 height 6
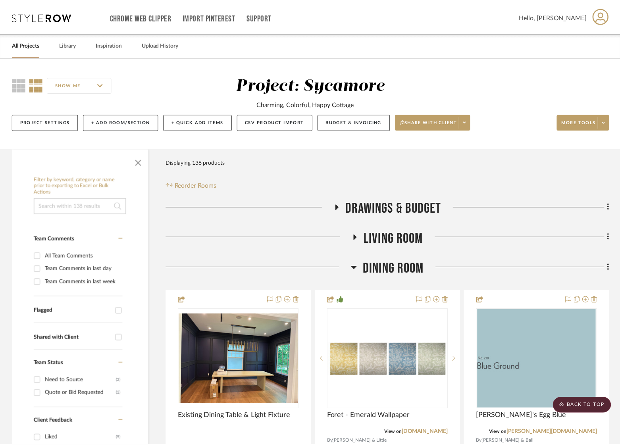
scroll to position [530, 0]
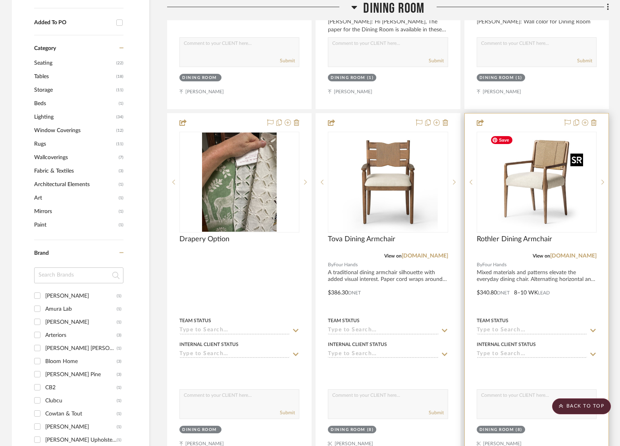
click at [0, 0] on img at bounding box center [0, 0] width 0 height 0
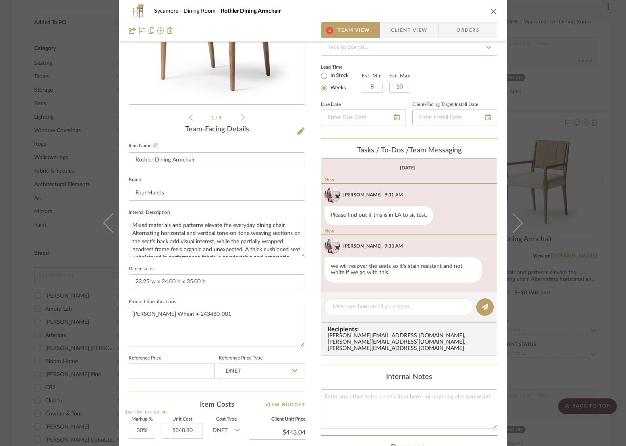
scroll to position [190, 0]
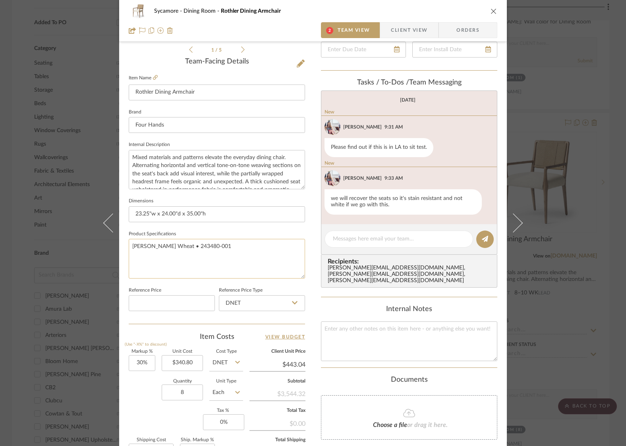
click at [203, 242] on textarea "[PERSON_NAME] Wheat • 243480-001" at bounding box center [217, 258] width 176 height 39
drag, startPoint x: 205, startPoint y: 245, endPoint x: 169, endPoint y: 247, distance: 36.3
click at [169, 247] on textarea "[PERSON_NAME] Wheat • 243480-001" at bounding box center [217, 257] width 176 height 39
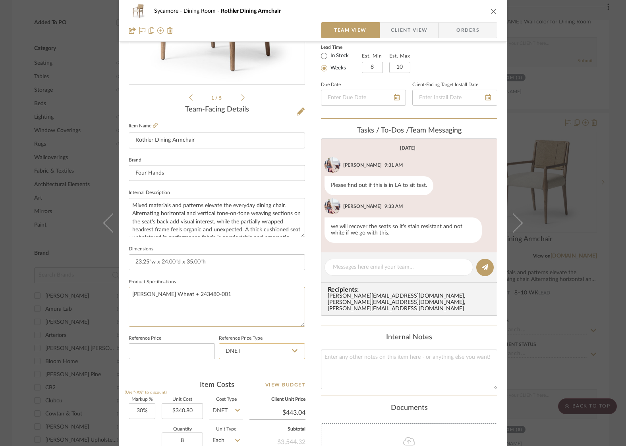
scroll to position [260, 0]
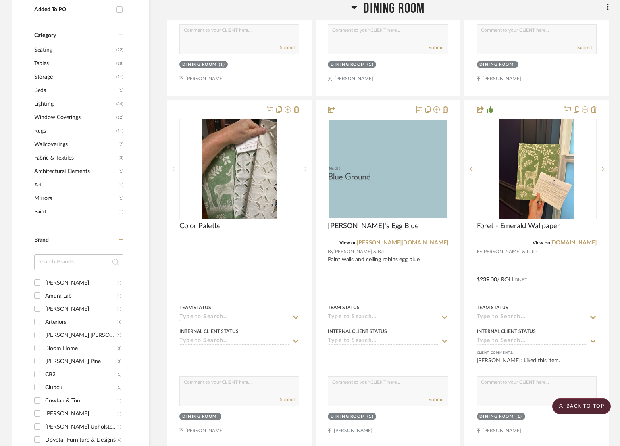
click at [390, 9] on span "Dining Room" at bounding box center [393, 8] width 61 height 17
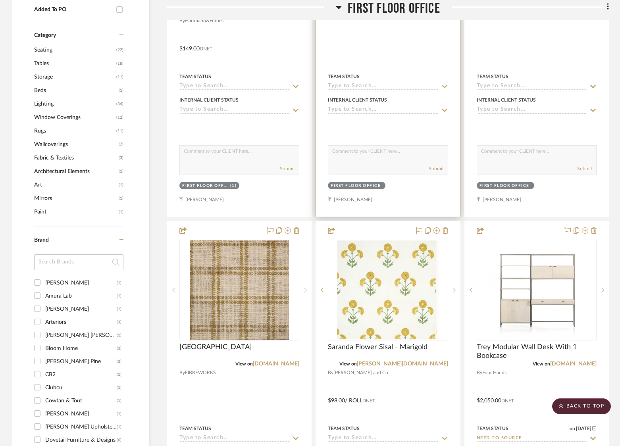
click at [391, 9] on div at bounding box center [388, 11] width 120 height 7
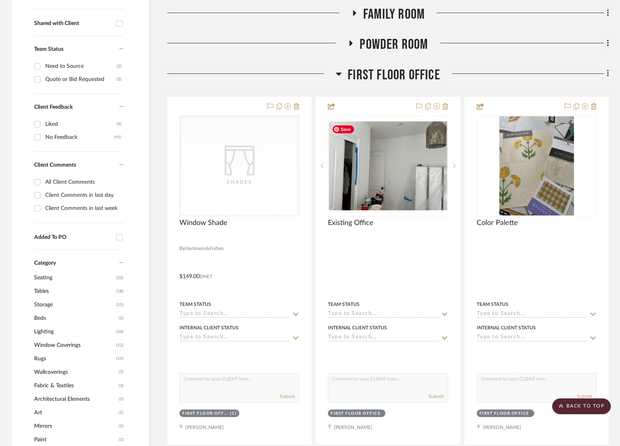
scroll to position [304, 0]
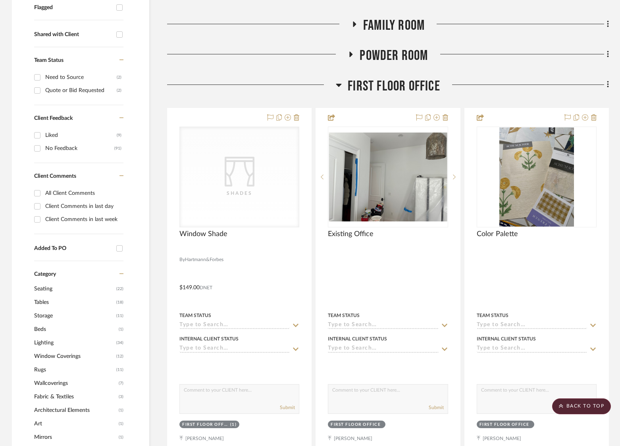
click at [398, 87] on span "First Floor Office" at bounding box center [394, 86] width 93 height 17
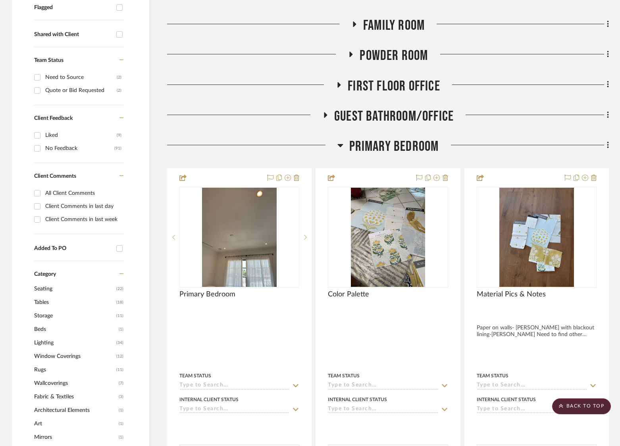
scroll to position [78, 0]
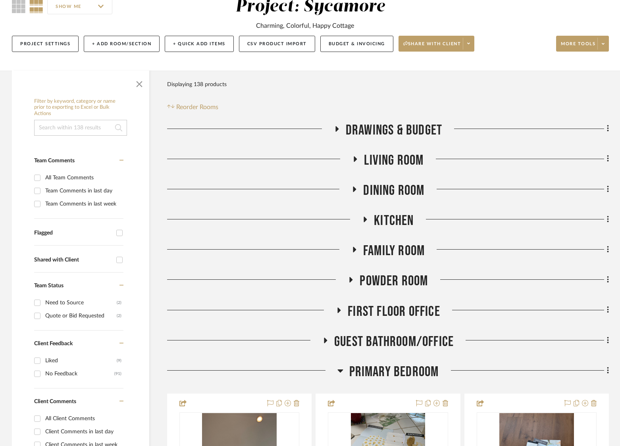
click at [393, 164] on span "Living Room" at bounding box center [394, 160] width 60 height 17
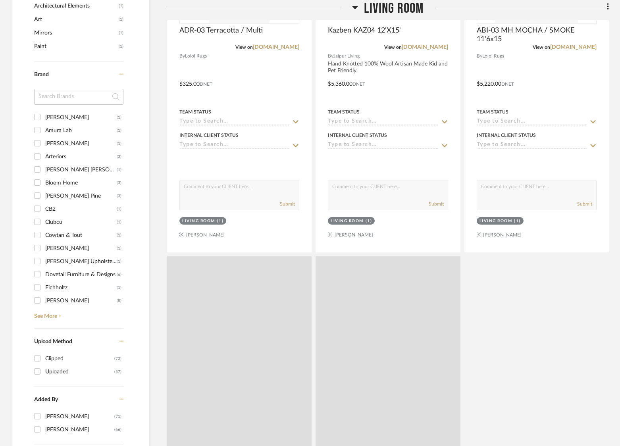
scroll to position [950, 0]
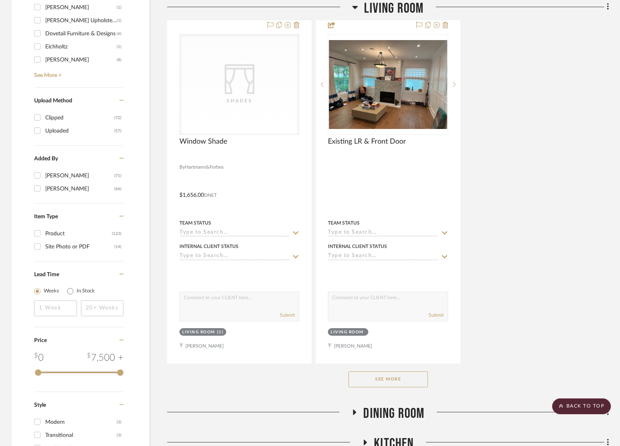
click at [395, 375] on button "See More" at bounding box center [388, 380] width 79 height 16
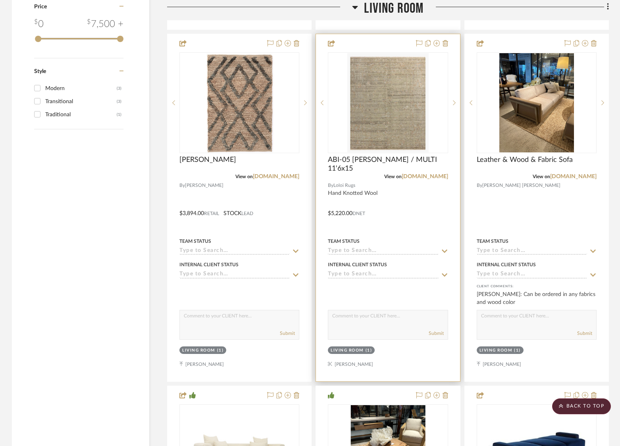
scroll to position [1285, 0]
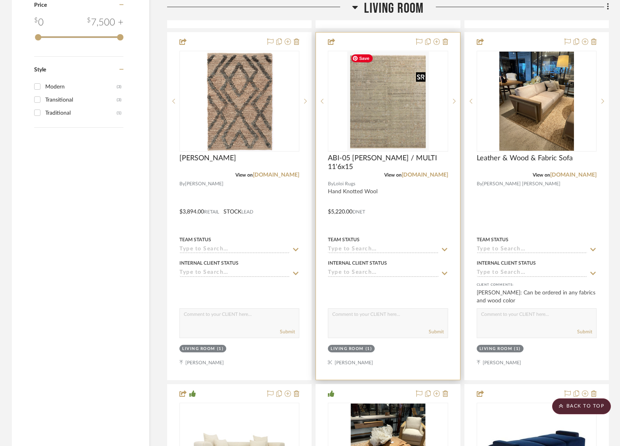
click at [378, 133] on img "0" at bounding box center [389, 101] width 82 height 99
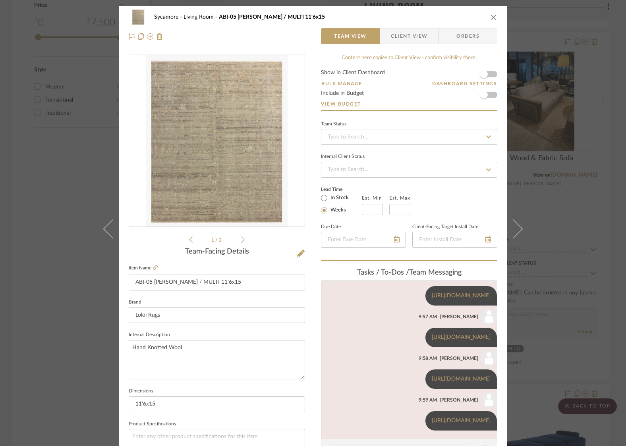
scroll to position [138, 0]
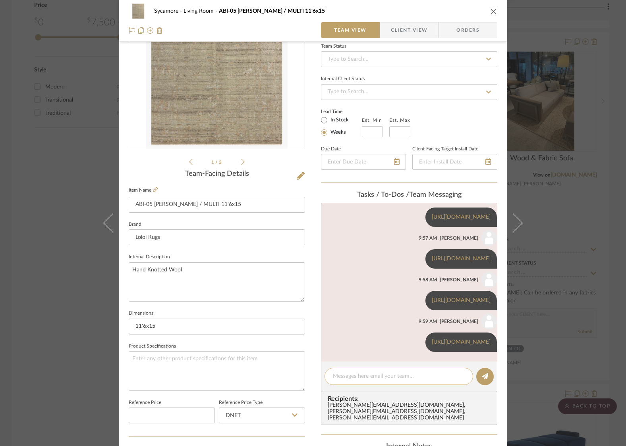
click at [361, 381] on div at bounding box center [399, 376] width 149 height 17
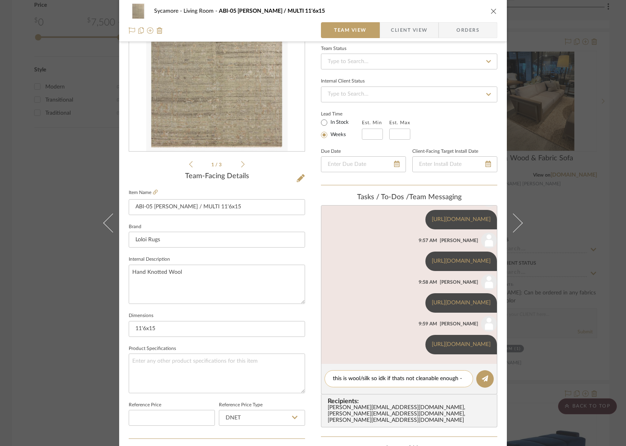
paste textarea "[URL][DOMAIN_NAME]"
type textarea "this is wool/silk so idk if thats not cleanable enough - [URL][DOMAIN_NAME]"
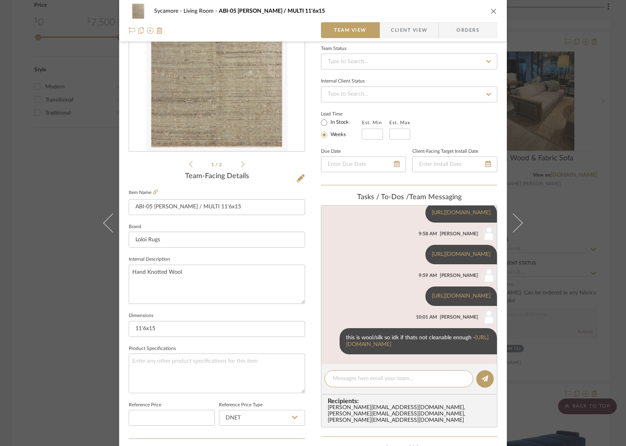
scroll to position [186, 0]
click at [413, 377] on textarea at bounding box center [399, 379] width 132 height 8
paste textarea "https://www.jaipurliving.com/edage-eda07.html"
type textarea "https://www.jaipurliving.com/edage-eda07.html"
click at [476, 379] on button at bounding box center [484, 379] width 17 height 17
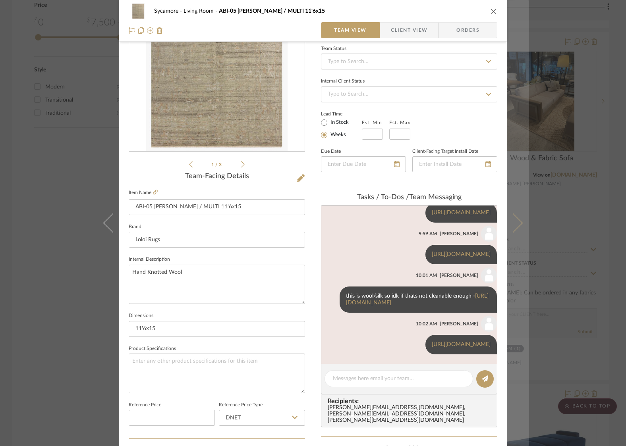
scroll to position [228, 0]
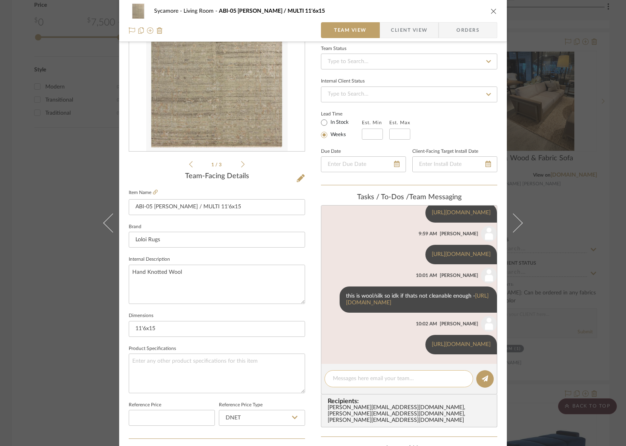
click at [433, 373] on div at bounding box center [399, 379] width 149 height 17
click at [427, 381] on textarea at bounding box center [399, 379] width 132 height 8
paste textarea "[URL][DOMAIN_NAME]"
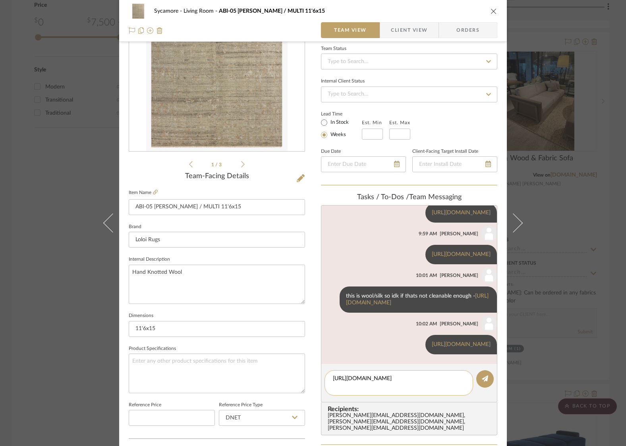
scroll to position [0, 0]
type textarea "https://www.jaipurliving.com/the-warehouse/kindred-knd18.html"
click at [478, 383] on button at bounding box center [484, 379] width 17 height 17
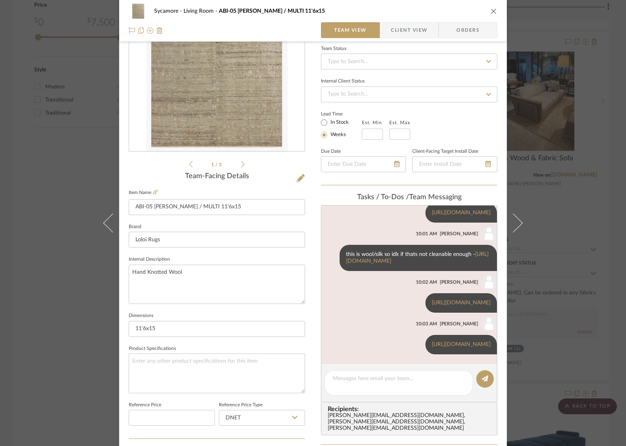
scroll to position [276, 0]
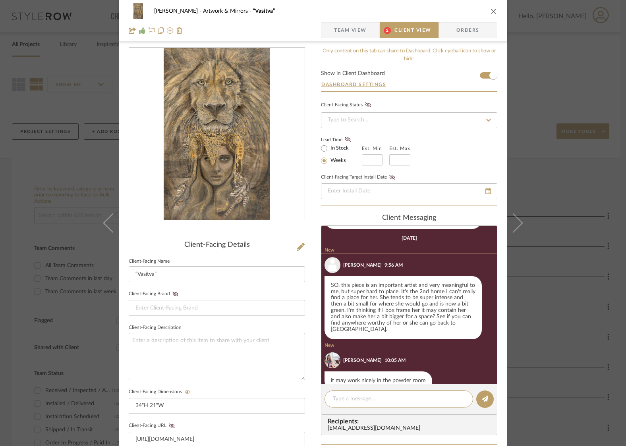
scroll to position [298, 0]
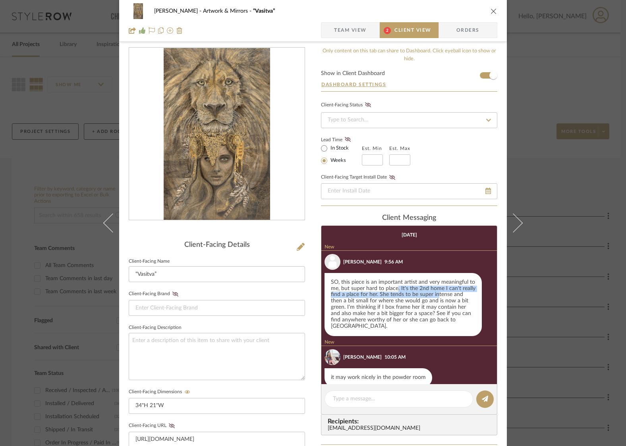
drag, startPoint x: 394, startPoint y: 282, endPoint x: 433, endPoint y: 290, distance: 39.6
click at [433, 290] on div "SO, this piece is an important artist and very meaningful to me, but super hard…" at bounding box center [403, 305] width 157 height 64
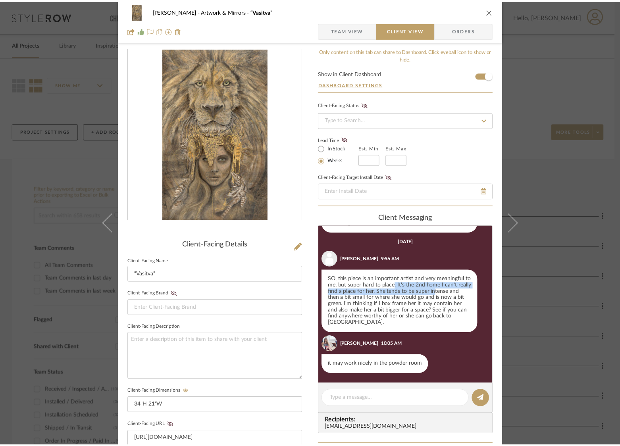
scroll to position [278, 0]
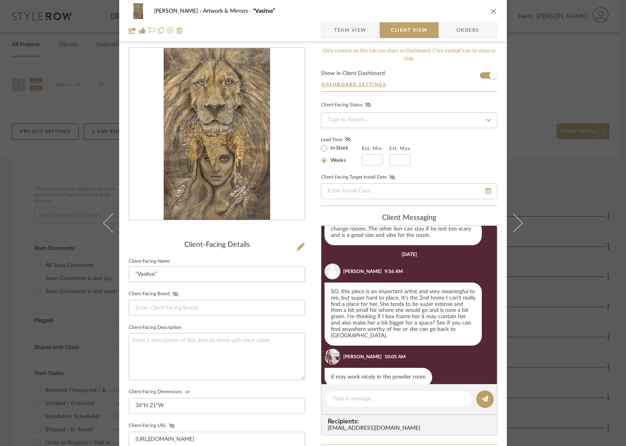
click at [458, 303] on div "SO, this piece is an important artist and very meaningful to me, but super hard…" at bounding box center [403, 315] width 157 height 64
click at [495, 9] on div "[PERSON_NAME] Artwork & Mirrors “Vasitva” Team View Client View Orders" at bounding box center [313, 21] width 388 height 42
click at [492, 10] on icon "close" at bounding box center [494, 11] width 6 height 6
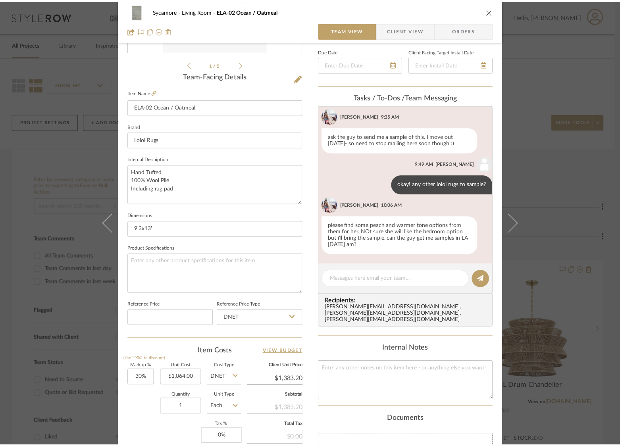
scroll to position [174, 0]
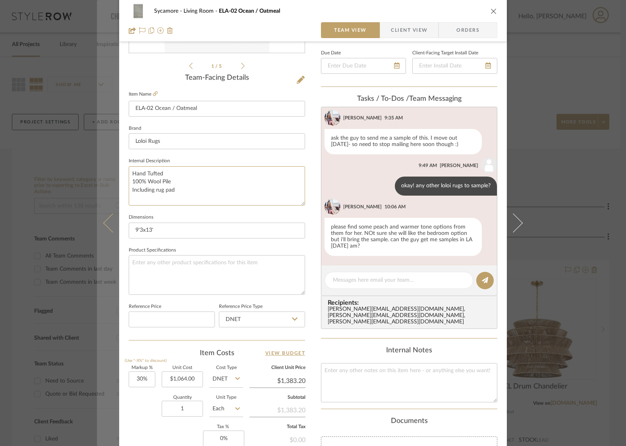
drag, startPoint x: 198, startPoint y: 190, endPoint x: 108, endPoint y: 187, distance: 90.2
click at [107, 187] on mat-dialog-content "Sycamore Living Room ELA-02 Ocean / Oatmeal Team View Client View Orders 1 / 5 …" at bounding box center [313, 201] width 432 height 739
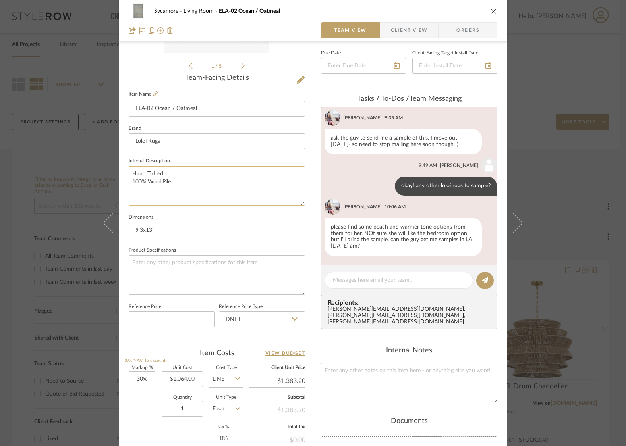
drag, startPoint x: 172, startPoint y: 193, endPoint x: 189, endPoint y: 201, distance: 18.7
click at [172, 193] on textarea "Hand Tufted 100% Wool Pile" at bounding box center [217, 185] width 176 height 39
type textarea "Hand Tufted 100% Wool Pile"
click at [409, 282] on textarea at bounding box center [399, 280] width 132 height 8
click at [491, 12] on icon "close" at bounding box center [494, 11] width 6 height 6
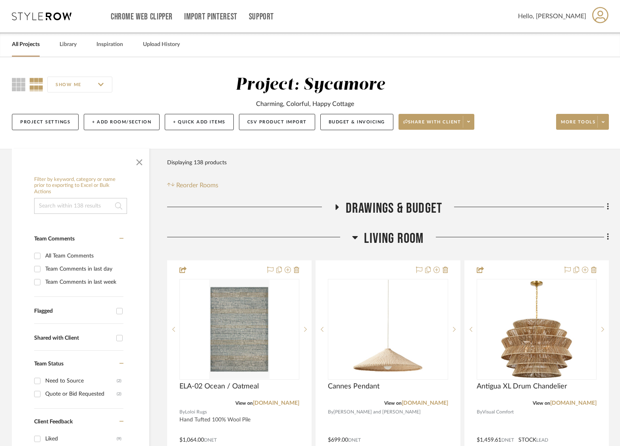
drag, startPoint x: 411, startPoint y: 229, endPoint x: 413, endPoint y: 220, distance: 8.5
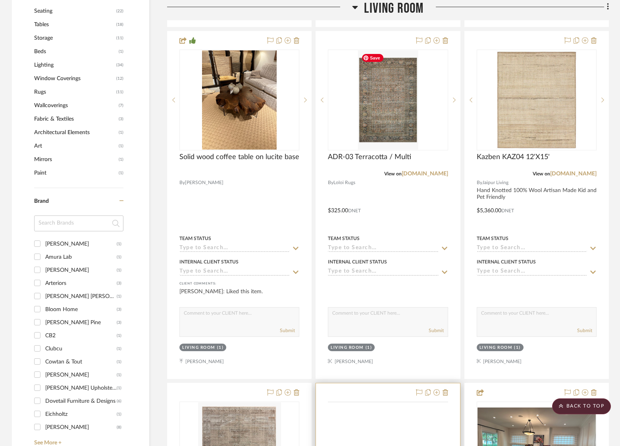
scroll to position [784, 0]
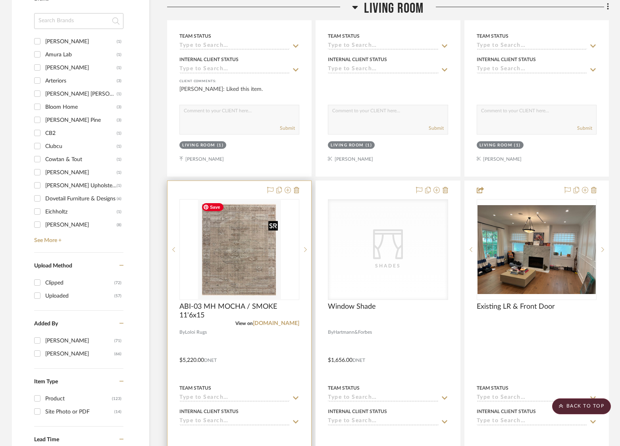
click at [236, 263] on img "0" at bounding box center [239, 249] width 83 height 99
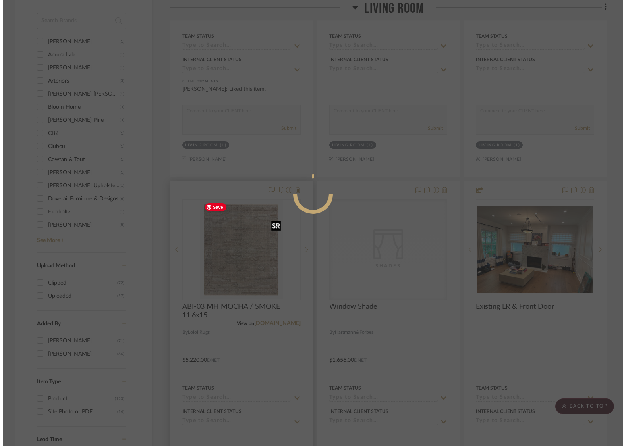
scroll to position [0, 0]
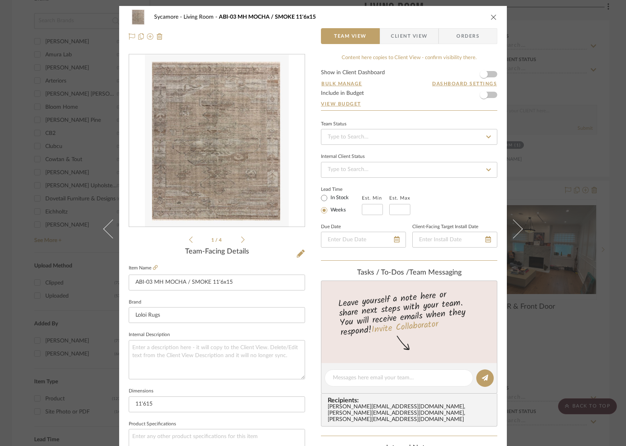
click at [393, 37] on span "Client View" at bounding box center [409, 36] width 37 height 16
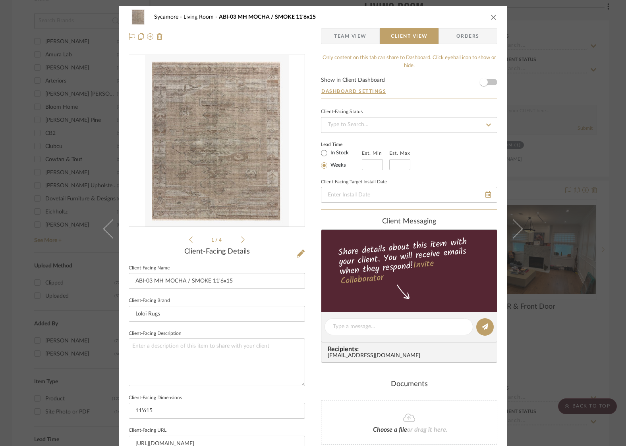
drag, startPoint x: 491, startPoint y: 18, endPoint x: 491, endPoint y: 29, distance: 11.5
click at [491, 18] on icon "close" at bounding box center [494, 17] width 6 height 6
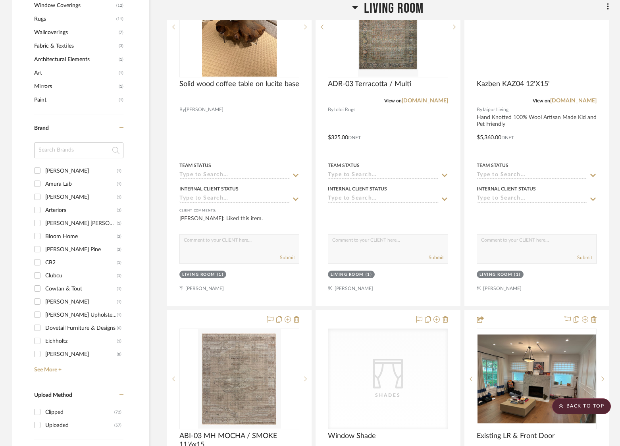
scroll to position [495, 0]
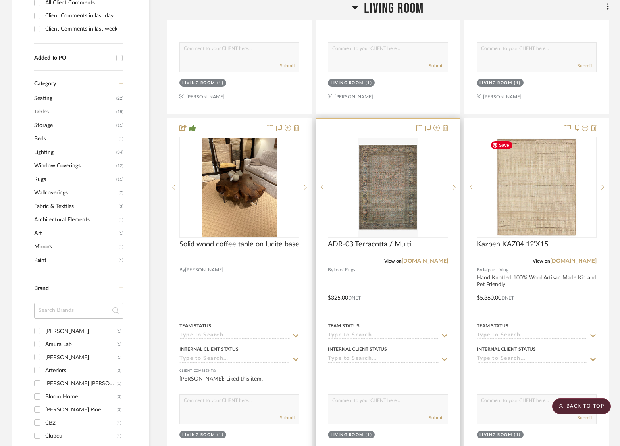
click at [405, 180] on img "0" at bounding box center [388, 187] width 60 height 99
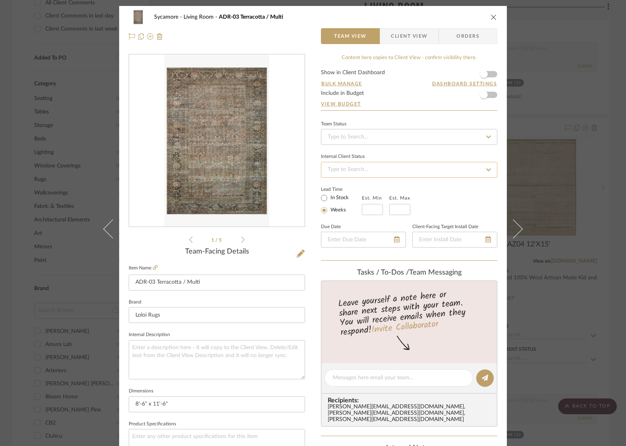
scroll to position [23, 0]
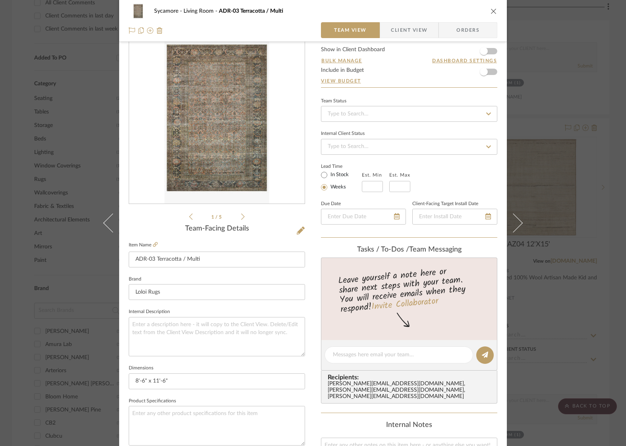
drag, startPoint x: 493, startPoint y: 12, endPoint x: 418, endPoint y: 183, distance: 186.9
click at [493, 12] on icon "close" at bounding box center [494, 11] width 6 height 6
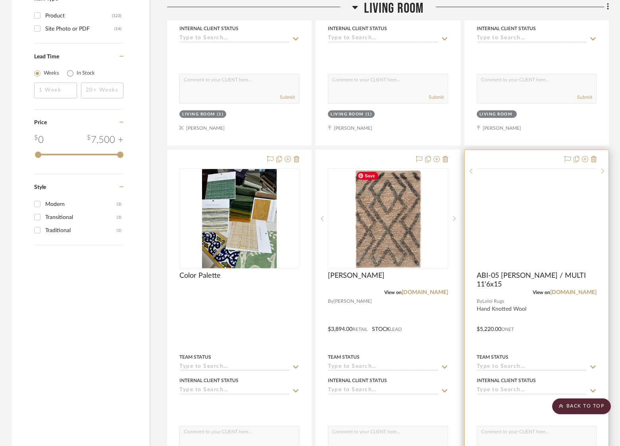
scroll to position [1141, 0]
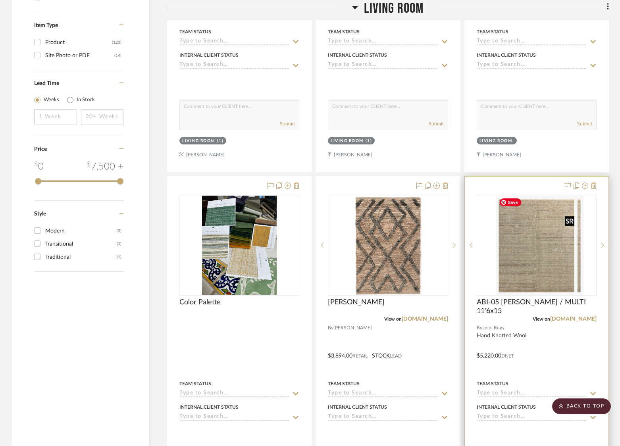
click at [542, 242] on div at bounding box center [537, 245] width 120 height 101
click at [516, 256] on img "0" at bounding box center [537, 245] width 82 height 99
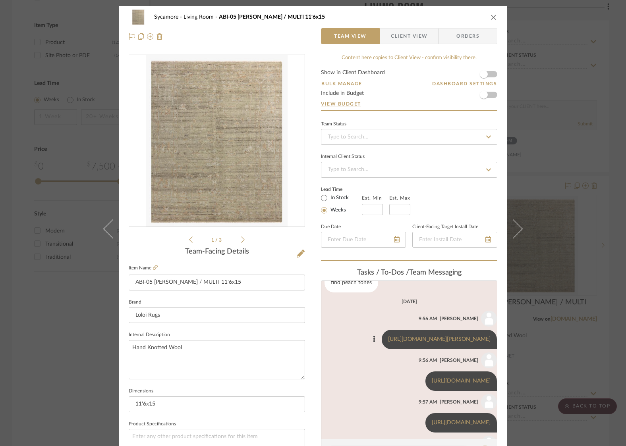
scroll to position [39, 0]
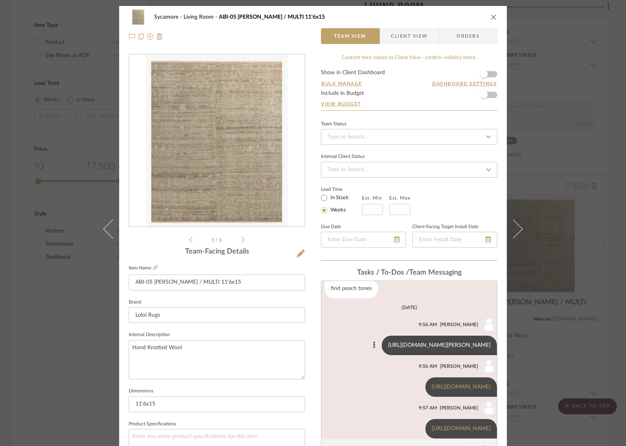
click at [434, 346] on link "https://www.loloirugs.com/products/ger-07-al-moss-salmon" at bounding box center [439, 346] width 102 height 6
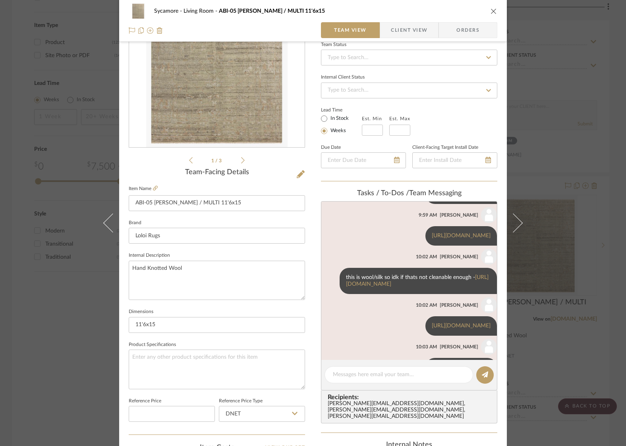
scroll to position [276, 0]
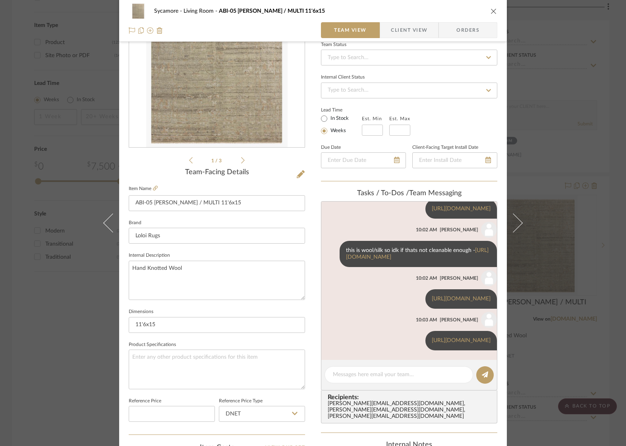
click at [491, 10] on icon "close" at bounding box center [494, 11] width 6 height 6
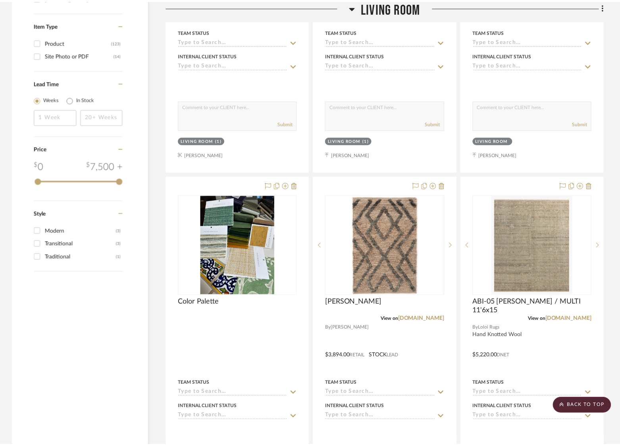
scroll to position [1141, 0]
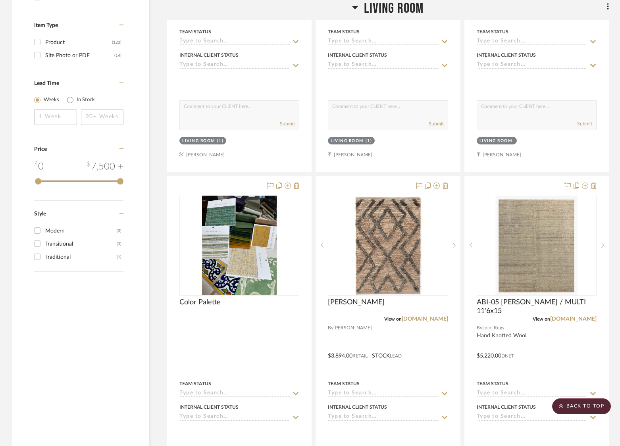
click at [402, 12] on span "Living Room" at bounding box center [394, 8] width 60 height 17
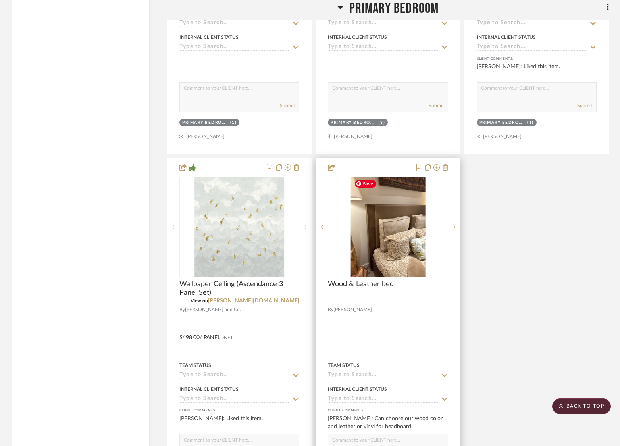
scroll to position [2201, 0]
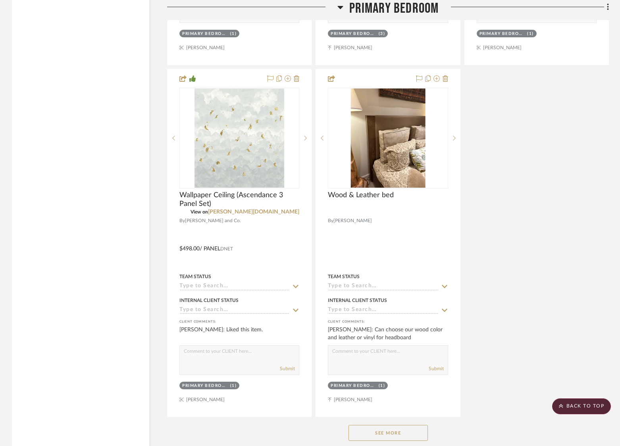
click at [401, 430] on button "See More" at bounding box center [388, 433] width 79 height 16
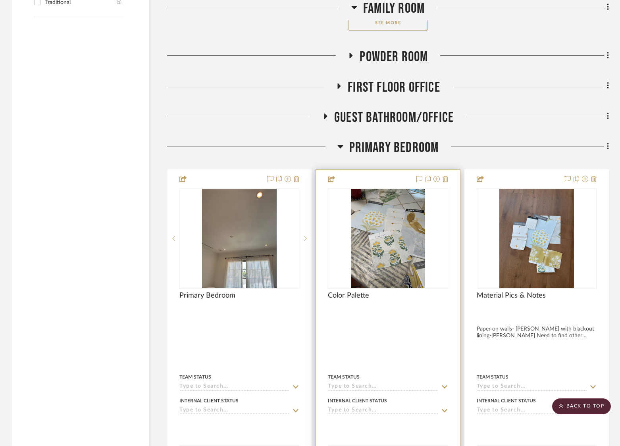
scroll to position [1367, 0]
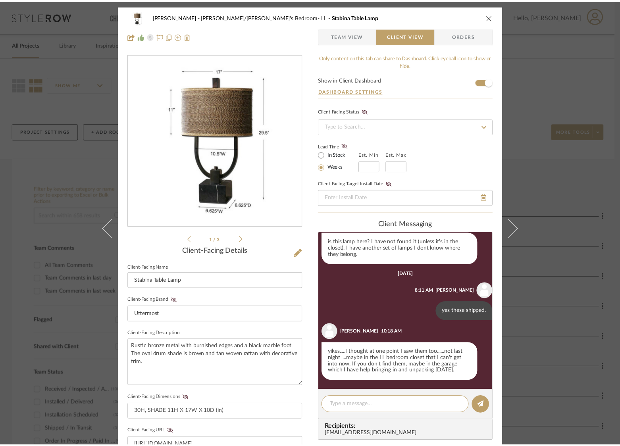
scroll to position [195, 0]
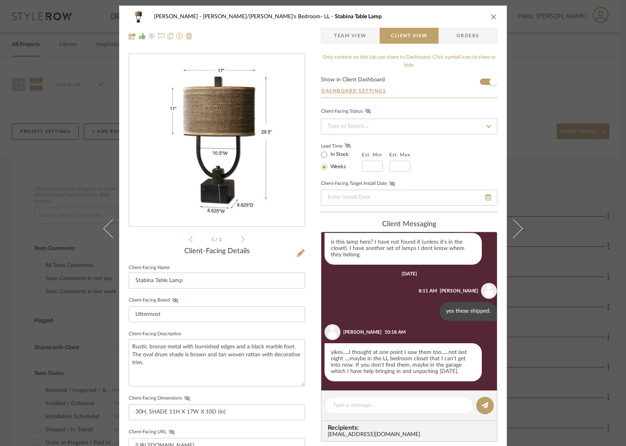
click at [491, 16] on icon "close" at bounding box center [494, 17] width 6 height 6
